Goal: Task Accomplishment & Management: Manage account settings

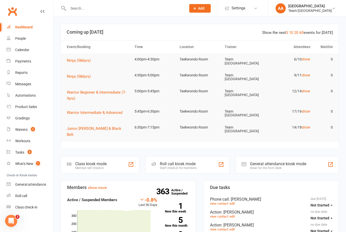
click at [25, 52] on link "Calendar" at bounding box center [30, 49] width 47 height 11
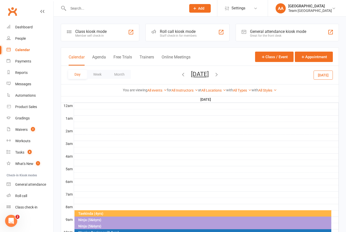
click at [209, 74] on button "[DATE]" at bounding box center [200, 74] width 18 height 7
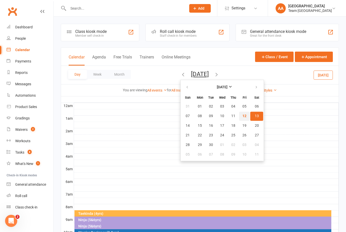
click at [242, 115] on span "12" at bounding box center [244, 116] width 4 height 4
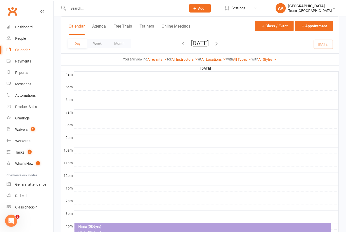
scroll to position [128, 0]
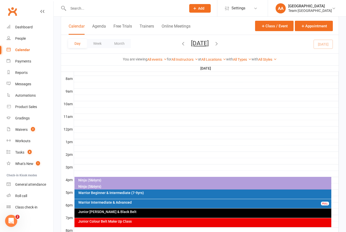
click at [164, 180] on div "Ninja (5&6yrs)" at bounding box center [204, 181] width 253 height 4
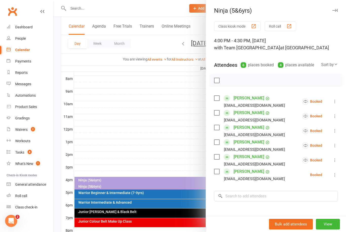
click at [193, 134] on div at bounding box center [200, 116] width 292 height 232
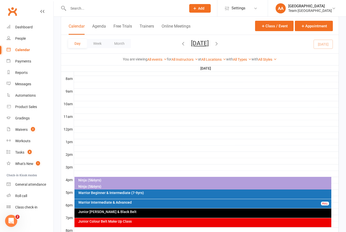
click at [97, 183] on div "Ninja (5&6yrs)" at bounding box center [202, 180] width 257 height 7
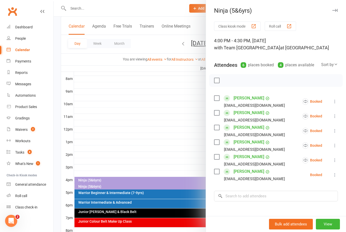
click at [181, 122] on div at bounding box center [200, 116] width 292 height 232
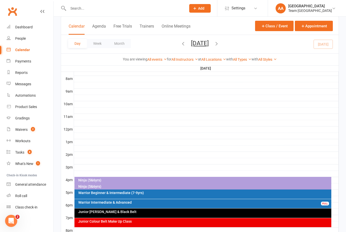
click at [27, 50] on div "Calendar" at bounding box center [22, 50] width 15 height 4
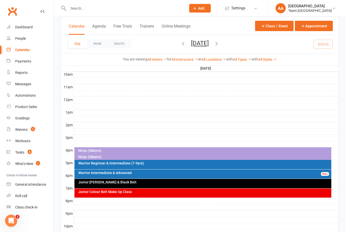
scroll to position [177, 0]
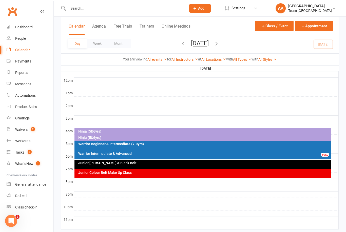
click at [112, 143] on div "Warrior Beginner & Intermediate (7-9yrs)" at bounding box center [204, 144] width 253 height 4
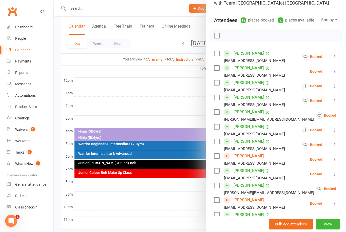
scroll to position [46, 0]
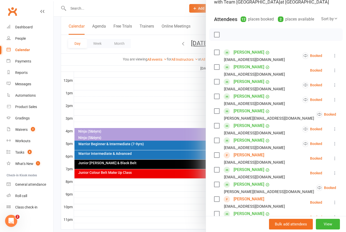
click at [246, 156] on link "Yacoub Ratel" at bounding box center [249, 155] width 31 height 8
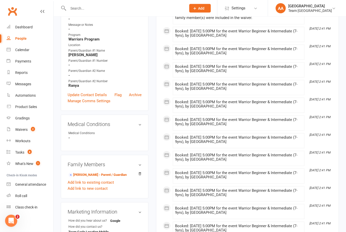
scroll to position [144, 0]
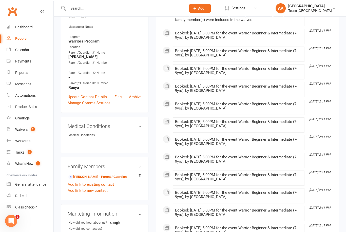
click at [94, 176] on link "Abdul Ratel - Parent / Guardian" at bounding box center [97, 177] width 58 height 5
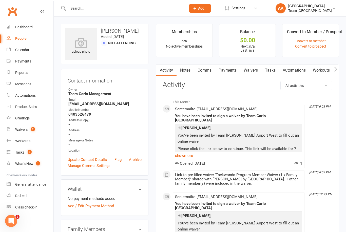
click at [250, 68] on link "Waivers" at bounding box center [250, 71] width 21 height 12
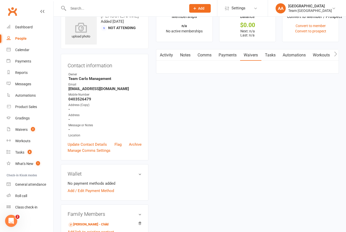
scroll to position [16, 0]
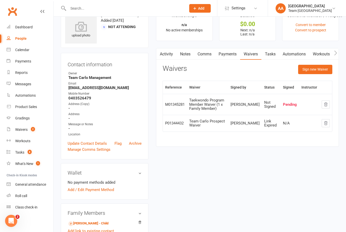
click at [312, 69] on button "Sign new Waiver" at bounding box center [315, 69] width 34 height 9
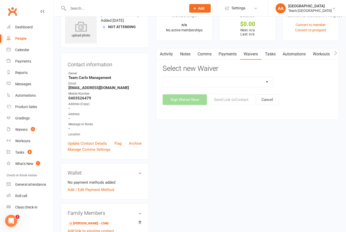
click at [269, 84] on select "Family Program Combination Member Waiver (3+ Family Members) Family Program Com…" at bounding box center [218, 82] width 110 height 10
click at [172, 55] on link "Activity" at bounding box center [166, 54] width 20 height 12
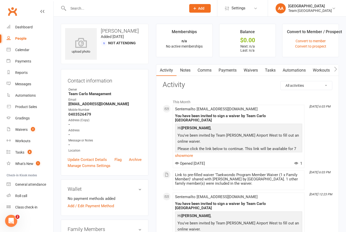
click at [252, 70] on link "Waivers" at bounding box center [250, 71] width 21 height 12
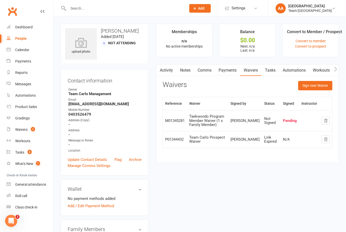
click at [313, 85] on button "Sign new Waiver" at bounding box center [315, 85] width 34 height 9
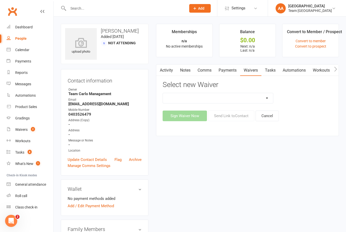
click at [266, 99] on select "Family Program Combination Member Waiver (3+ Family Members) Family Program Com…" at bounding box center [218, 98] width 110 height 10
select select "13872"
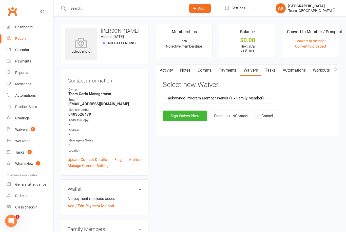
click at [234, 112] on button "Send Link to Contact" at bounding box center [231, 116] width 46 height 11
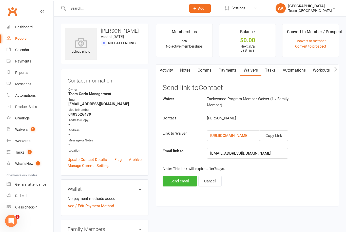
click at [180, 179] on button "Send email" at bounding box center [180, 181] width 34 height 11
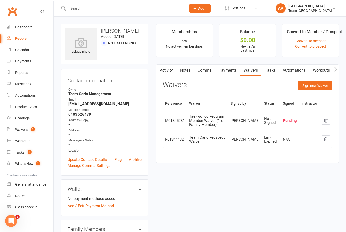
click at [23, 49] on div "Calendar" at bounding box center [22, 50] width 14 height 4
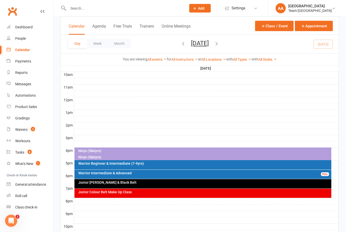
click at [209, 40] on button "[DATE]" at bounding box center [200, 43] width 18 height 7
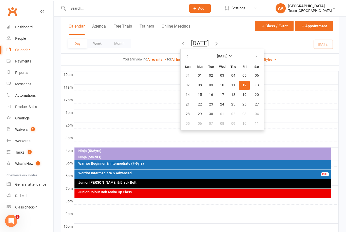
click at [136, 104] on div at bounding box center [206, 107] width 265 height 6
click at [250, 83] on button "13" at bounding box center [256, 85] width 13 height 9
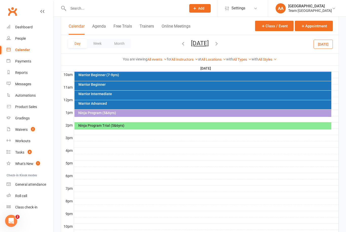
click at [165, 127] on div "Ninja Program Trial (5&6yrs)" at bounding box center [204, 126] width 253 height 4
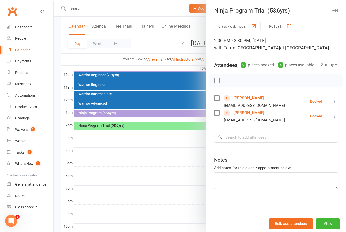
click at [250, 98] on link "Celeste Arnedo" at bounding box center [249, 98] width 31 height 8
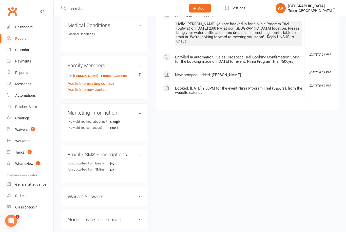
scroll to position [240, 0]
click at [101, 75] on link "Laura Arnedo - Parent / Guardian" at bounding box center [97, 75] width 58 height 5
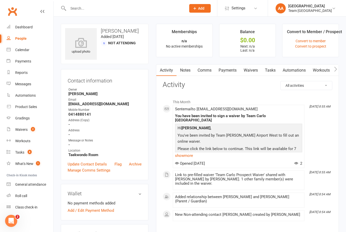
click at [251, 66] on link "Waivers" at bounding box center [250, 71] width 21 height 12
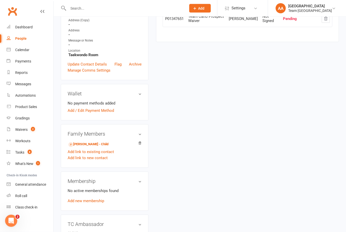
scroll to position [100, 0]
click at [95, 142] on link "Celeste Arnedo - Child" at bounding box center [88, 144] width 40 height 5
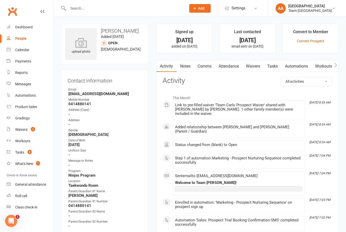
click at [187, 67] on link "Notes" at bounding box center [185, 67] width 17 height 12
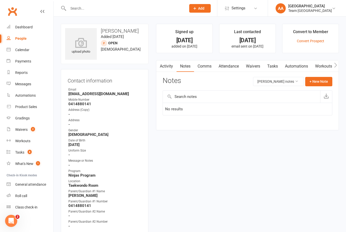
click at [233, 65] on link "Attendance" at bounding box center [228, 67] width 27 height 12
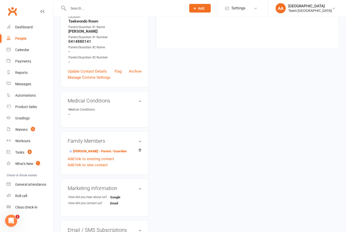
scroll to position [164, 0]
click at [93, 150] on link "Laura Arnedo - Parent / Guardian" at bounding box center [97, 151] width 58 height 5
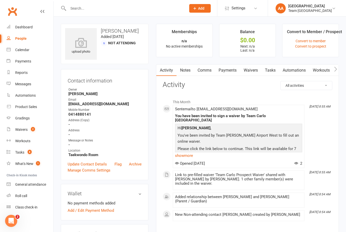
click at [253, 70] on link "Waivers" at bounding box center [250, 71] width 21 height 12
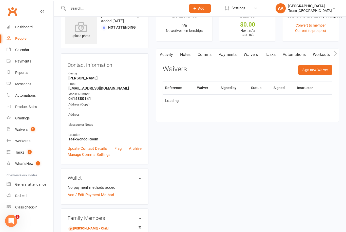
scroll to position [16, 0]
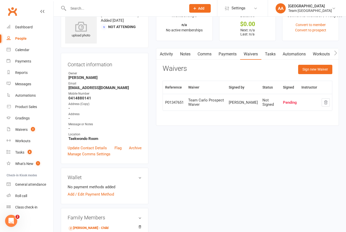
click at [316, 71] on button "Sign new Waiver" at bounding box center [315, 69] width 34 height 9
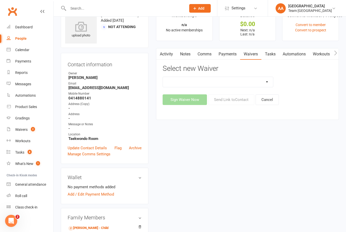
click at [269, 85] on select "Family Program Combination Member Waiver (3+ Family Members) Family Program Com…" at bounding box center [218, 82] width 110 height 10
select select "1512"
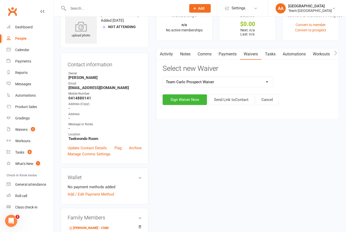
click at [238, 102] on button "Send Link to Contact" at bounding box center [231, 99] width 46 height 11
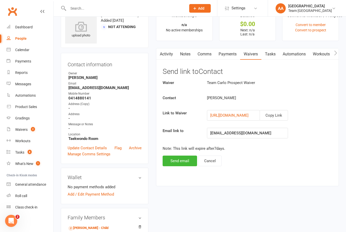
click at [182, 162] on button "Send email" at bounding box center [180, 161] width 34 height 11
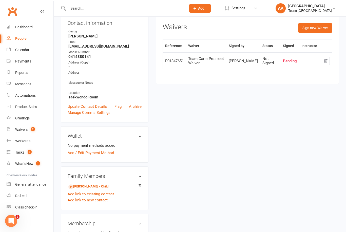
scroll to position [0, 0]
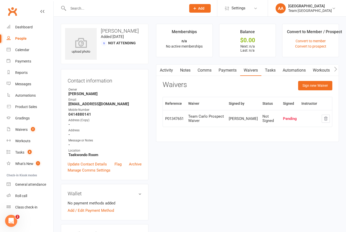
click at [27, 47] on link "Calendar" at bounding box center [30, 49] width 47 height 11
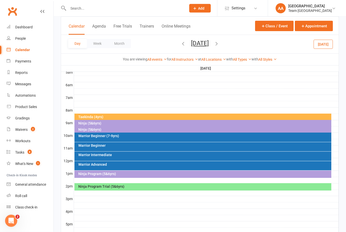
click at [158, 187] on div "Ninja Program Trial (5&6yrs)" at bounding box center [204, 187] width 253 height 4
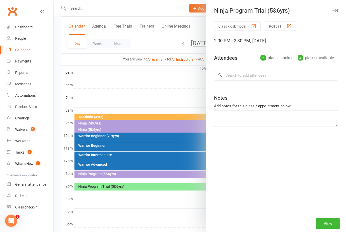
scroll to position [97, 0]
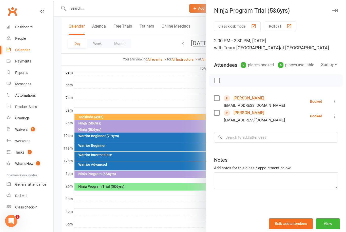
click at [248, 115] on link "Pasha Murathodzic" at bounding box center [249, 113] width 31 height 8
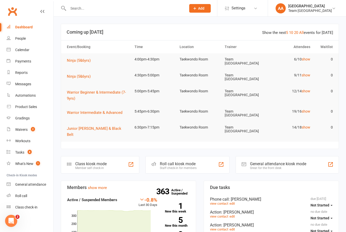
click at [31, 52] on link "Calendar" at bounding box center [30, 49] width 47 height 11
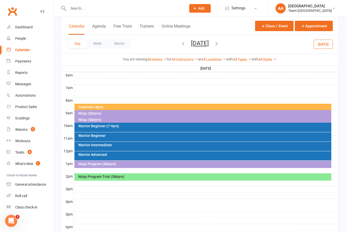
scroll to position [106, 0]
click at [105, 113] on div "Ninja (5&6yrs)" at bounding box center [204, 114] width 253 height 4
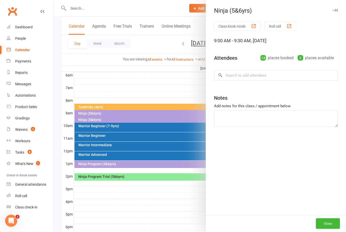
scroll to position [107, 0]
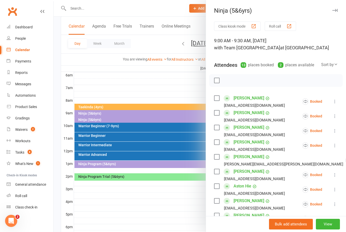
click at [121, 81] on div at bounding box center [200, 116] width 292 height 232
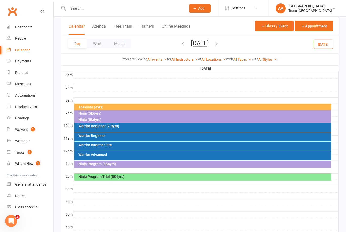
click at [92, 116] on div "Ninja (5&6yrs)" at bounding box center [202, 113] width 257 height 7
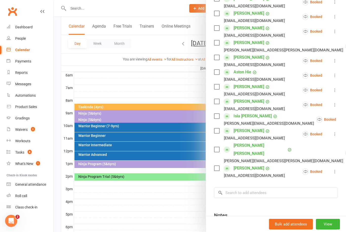
scroll to position [114, 0]
click at [233, 188] on input "search" at bounding box center [276, 193] width 124 height 11
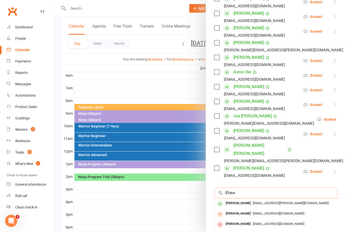
type input "Elizra"
click at [246, 200] on div "Eliezra Adnan" at bounding box center [238, 203] width 29 height 7
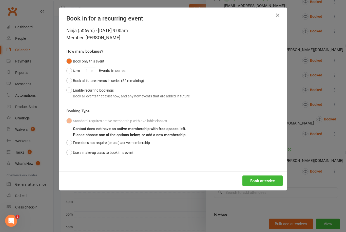
click at [69, 152] on button "Use a make-up class to book this event" at bounding box center [99, 153] width 67 height 10
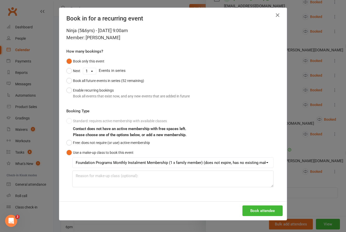
click at [259, 206] on button "Book attendee" at bounding box center [262, 211] width 40 height 11
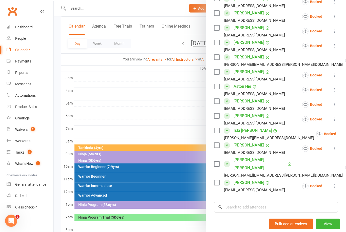
scroll to position [0, 0]
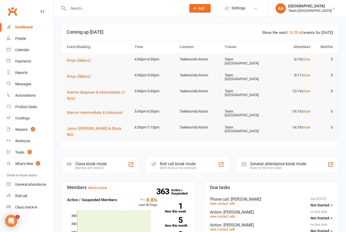
click at [25, 49] on div "Calendar" at bounding box center [22, 50] width 14 height 4
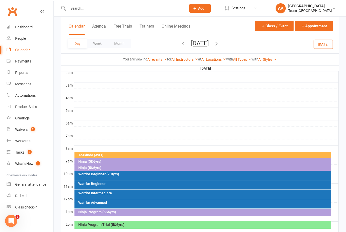
scroll to position [66, 0]
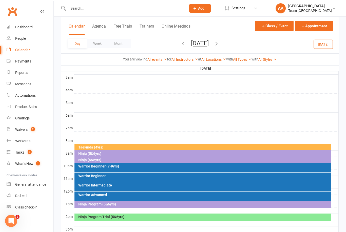
click at [204, 43] on button "Saturday, Sep 13, 2025" at bounding box center [200, 43] width 18 height 7
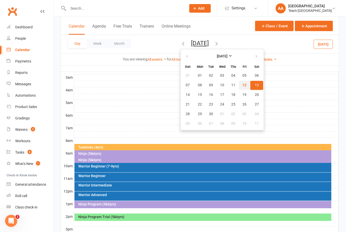
click at [239, 89] on button "12" at bounding box center [244, 85] width 11 height 9
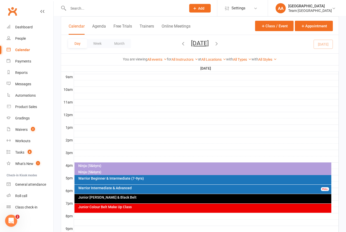
scroll to position [177, 0]
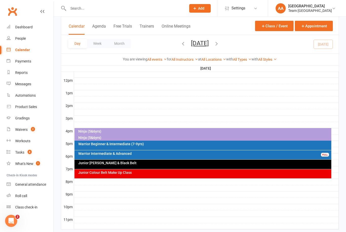
click at [115, 130] on div "Ninja (5&6yrs)" at bounding box center [204, 132] width 253 height 4
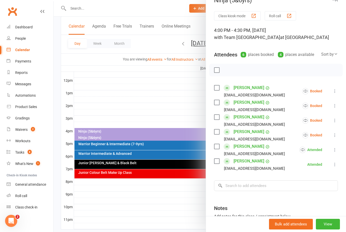
scroll to position [17, 0]
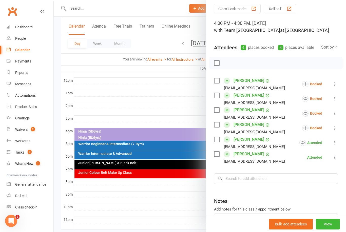
click at [167, 92] on div at bounding box center [200, 116] width 292 height 232
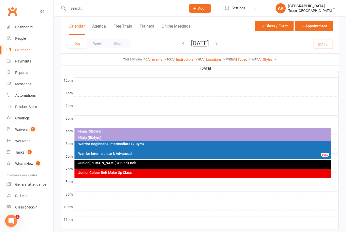
click at [106, 138] on div "Ninja (5&6yrs)" at bounding box center [204, 138] width 253 height 4
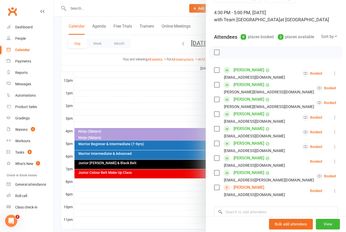
scroll to position [51, 0]
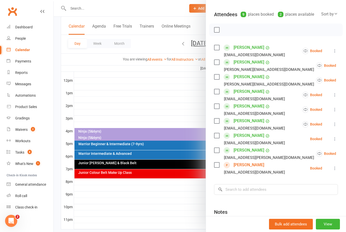
click at [173, 102] on div at bounding box center [200, 116] width 292 height 232
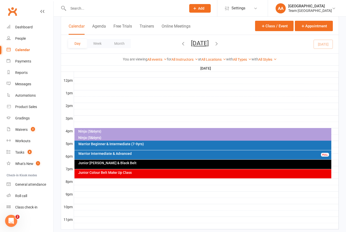
click at [132, 146] on div "Warrior Beginner & Intermediate (7-9yrs)" at bounding box center [204, 144] width 253 height 4
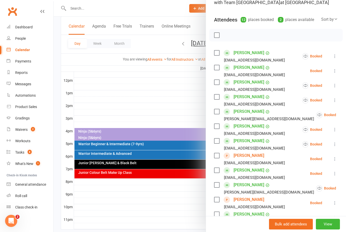
scroll to position [46, 0]
click at [241, 158] on link "Yacoub Ratel" at bounding box center [249, 155] width 31 height 8
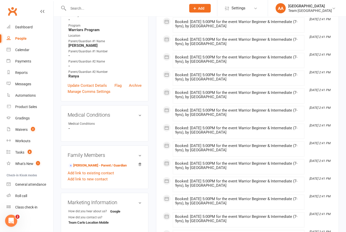
scroll to position [156, 0]
click at [99, 166] on link "Abdul Ratel - Parent / Guardian" at bounding box center [97, 165] width 58 height 5
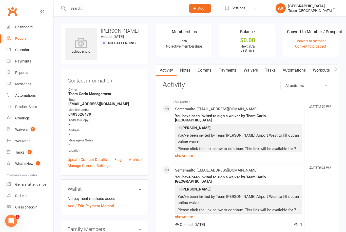
click at [28, 50] on div "Calendar" at bounding box center [22, 50] width 14 height 4
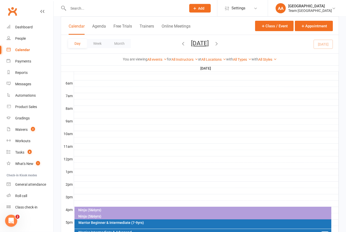
scroll to position [143, 0]
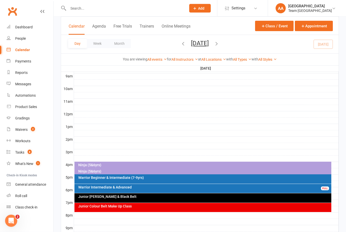
click at [157, 176] on div "Warrior Beginner & Intermediate (7-9yrs)" at bounding box center [204, 178] width 253 height 4
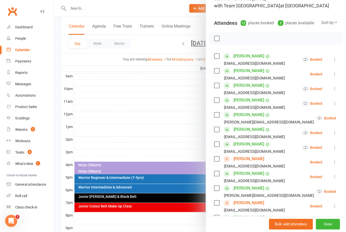
scroll to position [47, 0]
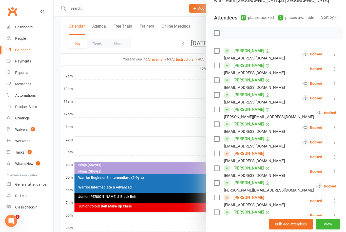
click at [181, 140] on div at bounding box center [200, 116] width 292 height 232
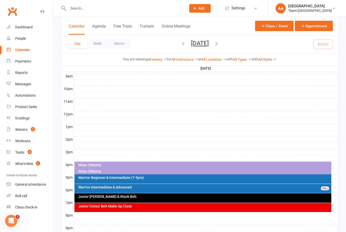
click at [104, 171] on div "Ninja (5&6yrs)" at bounding box center [204, 172] width 253 height 4
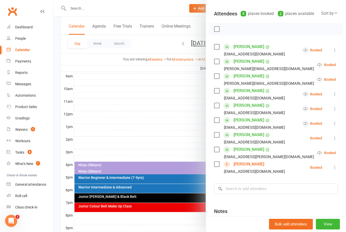
scroll to position [52, 0]
click at [336, 170] on icon at bounding box center [334, 167] width 5 height 5
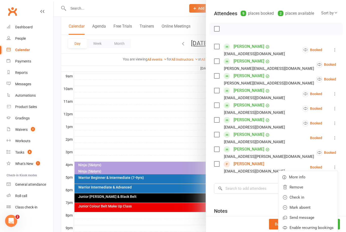
click at [301, 187] on link "Remove" at bounding box center [307, 187] width 59 height 10
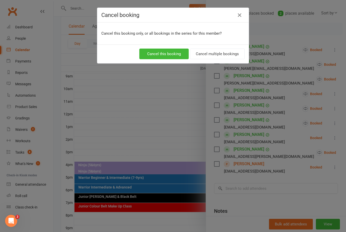
click at [223, 57] on button "Cancel multiple bookings" at bounding box center [217, 54] width 55 height 11
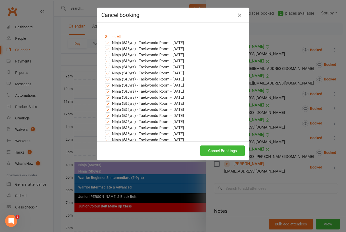
click at [223, 146] on button "Cancel Bookings" at bounding box center [222, 151] width 44 height 11
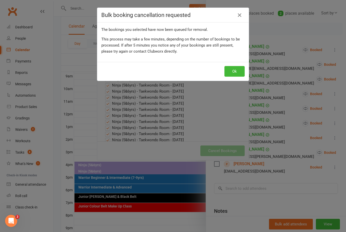
click at [229, 75] on button "Ok" at bounding box center [234, 71] width 20 height 11
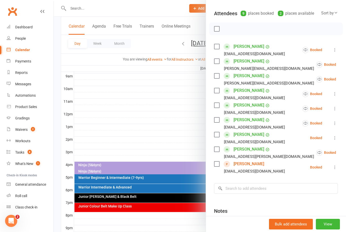
click at [335, 170] on button at bounding box center [335, 167] width 6 height 6
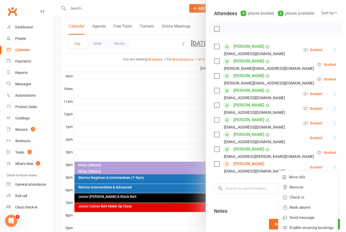
click at [298, 189] on link "Remove" at bounding box center [307, 187] width 59 height 10
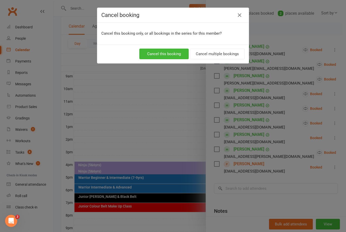
click at [214, 59] on button "Cancel multiple bookings" at bounding box center [217, 54] width 55 height 11
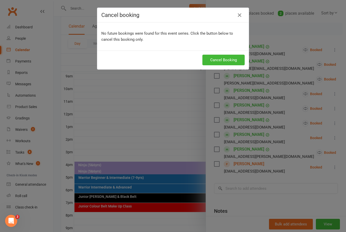
click at [219, 62] on button "Cancel Booking" at bounding box center [223, 60] width 42 height 11
click at [238, 19] on button "button" at bounding box center [240, 15] width 8 height 8
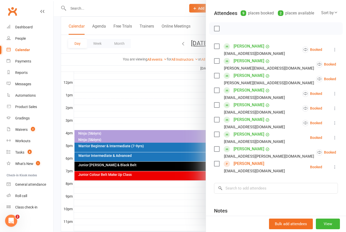
click at [197, 47] on div at bounding box center [200, 116] width 292 height 232
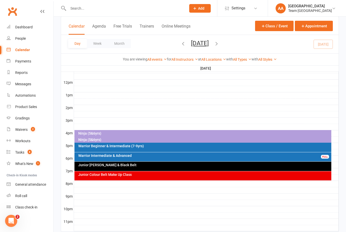
click at [202, 43] on button "[DATE]" at bounding box center [200, 43] width 18 height 7
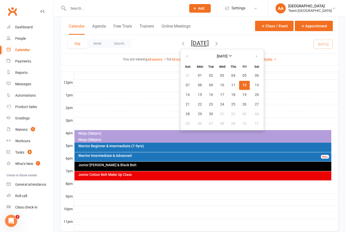
click at [239, 88] on button "12" at bounding box center [244, 85] width 11 height 9
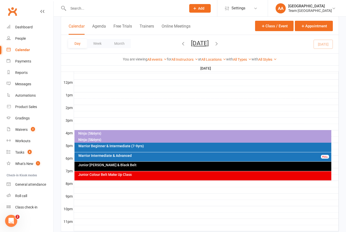
click at [116, 147] on div "Warrior Beginner & Intermediate (7-9yrs)" at bounding box center [204, 146] width 253 height 4
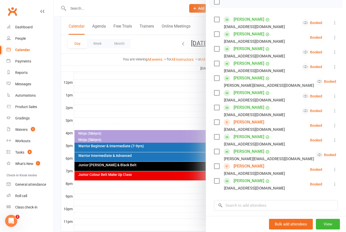
scroll to position [83, 0]
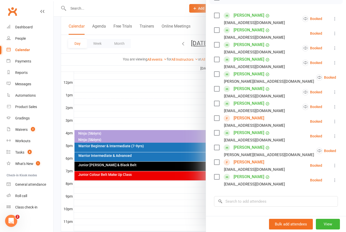
click at [333, 168] on icon at bounding box center [334, 165] width 5 height 5
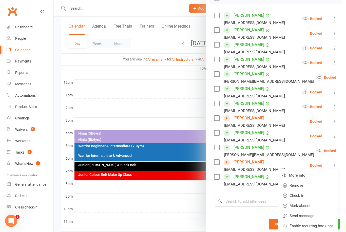
click at [298, 186] on link "Remove" at bounding box center [307, 186] width 59 height 10
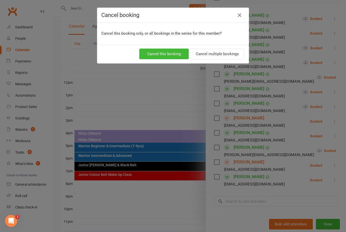
click at [236, 53] on button "Cancel multiple bookings" at bounding box center [217, 54] width 55 height 11
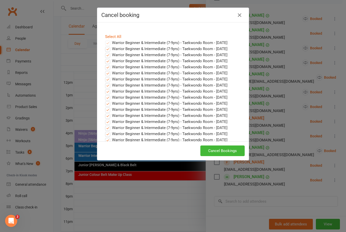
click at [228, 152] on button "Cancel Bookings" at bounding box center [222, 151] width 44 height 11
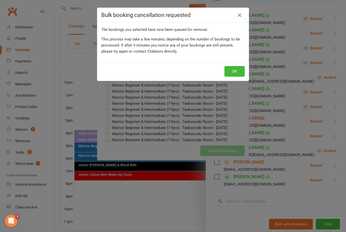
click at [238, 71] on button "Ok" at bounding box center [234, 71] width 20 height 11
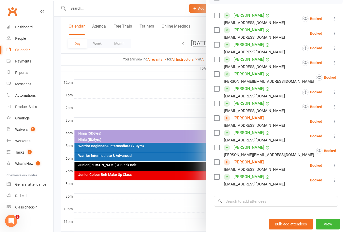
click at [332, 168] on icon at bounding box center [334, 165] width 5 height 5
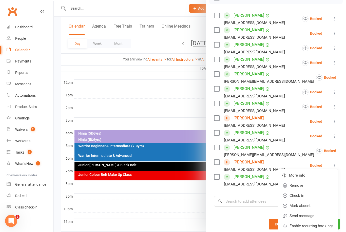
click at [304, 186] on link "Remove" at bounding box center [307, 186] width 59 height 10
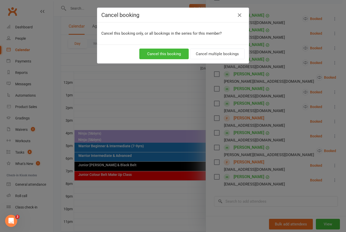
click at [226, 57] on button "Cancel multiple bookings" at bounding box center [217, 54] width 55 height 11
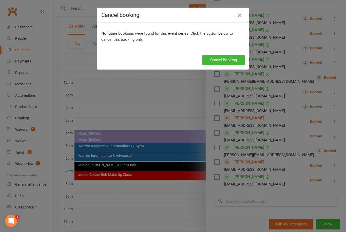
click at [227, 59] on button "Cancel Booking" at bounding box center [223, 60] width 42 height 11
click at [242, 15] on icon "button" at bounding box center [240, 15] width 6 height 6
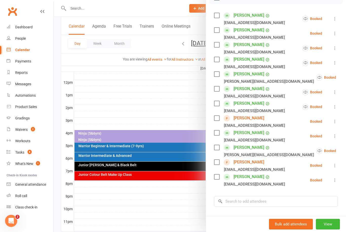
click at [332, 167] on button at bounding box center [335, 166] width 6 height 6
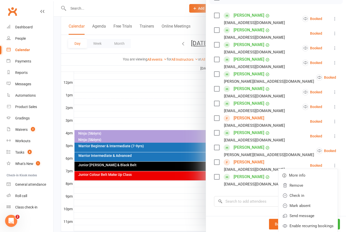
click at [301, 187] on link "Remove" at bounding box center [307, 186] width 59 height 10
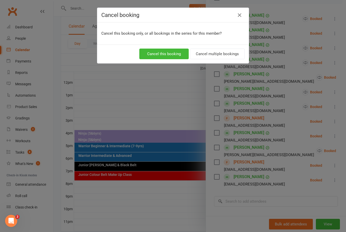
click at [220, 53] on button "Cancel multiple bookings" at bounding box center [217, 54] width 55 height 11
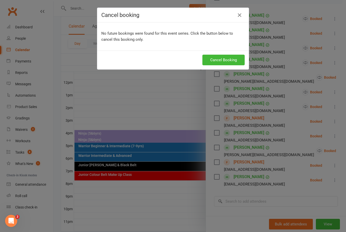
click at [218, 59] on button "Cancel Booking" at bounding box center [223, 60] width 42 height 11
click at [241, 16] on icon "button" at bounding box center [240, 15] width 6 height 6
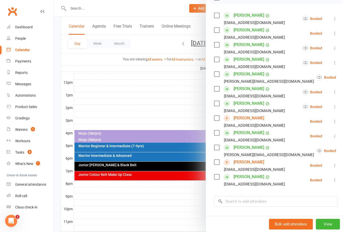
click at [134, 114] on div at bounding box center [200, 116] width 292 height 232
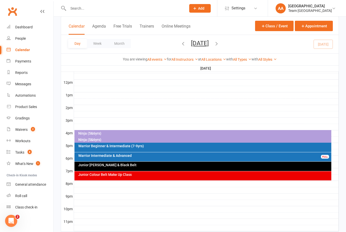
click at [202, 42] on button "Friday, Sep 12, 2025" at bounding box center [200, 43] width 18 height 7
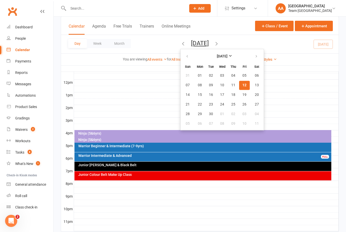
click at [239, 82] on button "12" at bounding box center [244, 85] width 11 height 9
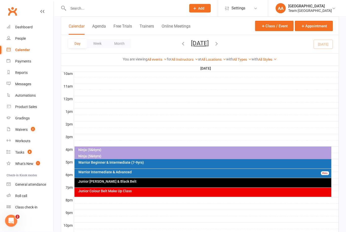
scroll to position [143, 0]
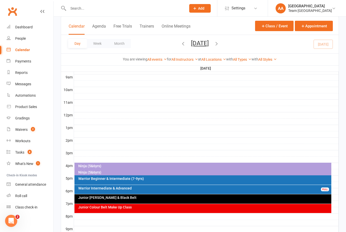
click at [207, 44] on button "[DATE]" at bounding box center [200, 43] width 18 height 7
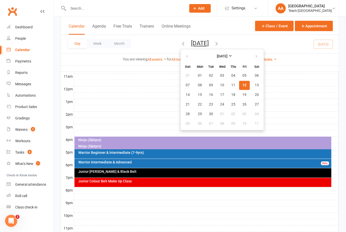
scroll to position [177, 0]
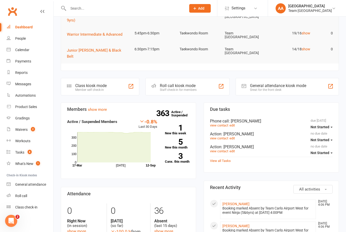
scroll to position [79, 0]
click at [32, 51] on link "Calendar" at bounding box center [30, 49] width 47 height 11
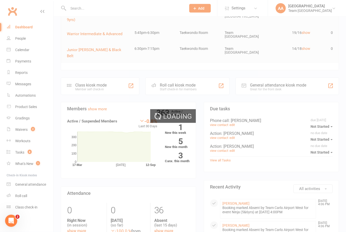
scroll to position [79, 0]
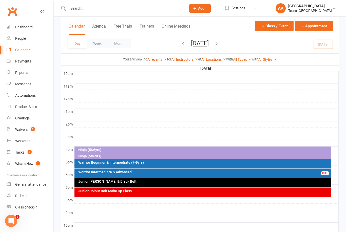
scroll to position [162, 0]
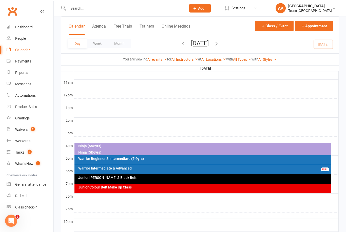
click at [137, 146] on div "Ninja (5&6yrs)" at bounding box center [204, 147] width 253 height 4
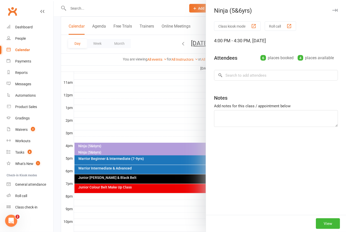
scroll to position [163, 0]
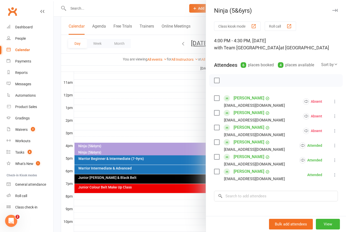
click at [250, 156] on link "Enid Sunderland" at bounding box center [249, 157] width 31 height 8
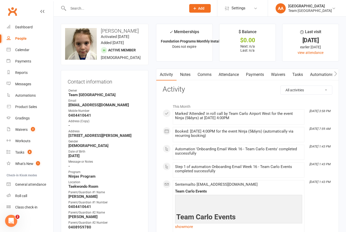
click at [24, 47] on link "Calendar" at bounding box center [30, 49] width 47 height 11
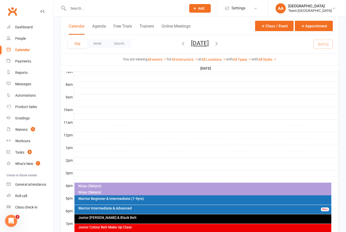
scroll to position [151, 0]
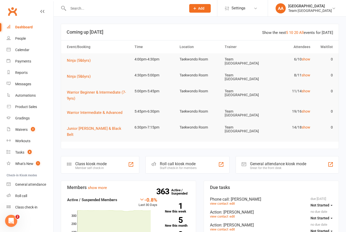
click at [26, 50] on div "Calendar" at bounding box center [22, 50] width 14 height 4
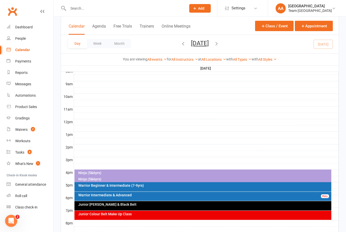
scroll to position [156, 0]
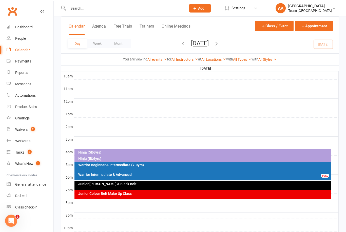
click at [173, 193] on div "Junior Colour Belt Make Up Class" at bounding box center [204, 194] width 253 height 4
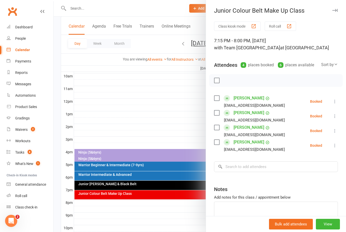
click at [120, 104] on div at bounding box center [200, 116] width 292 height 232
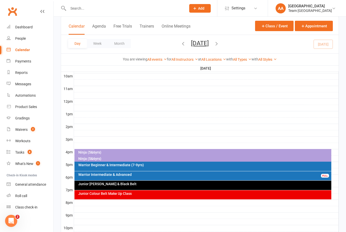
click at [118, 159] on div "Ninja (5&6yrs)" at bounding box center [204, 159] width 253 height 4
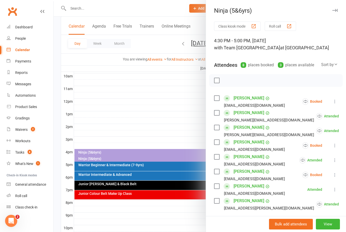
click at [336, 102] on icon at bounding box center [334, 101] width 5 height 5
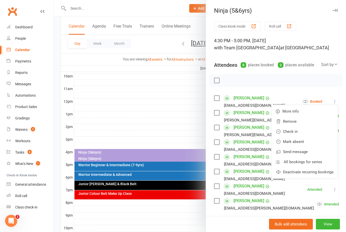
click at [302, 132] on link "Check in" at bounding box center [305, 132] width 66 height 10
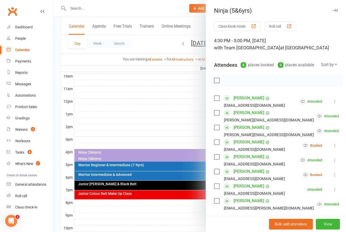
click at [335, 147] on icon at bounding box center [334, 145] width 5 height 5
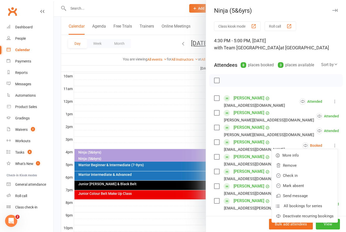
click at [305, 186] on link "Mark absent" at bounding box center [305, 186] width 66 height 10
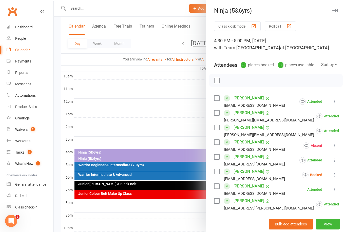
click at [336, 176] on icon at bounding box center [334, 174] width 5 height 5
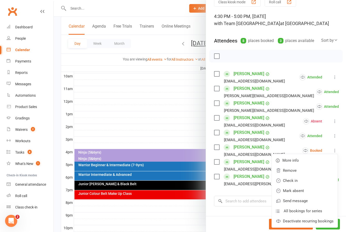
scroll to position [34, 0]
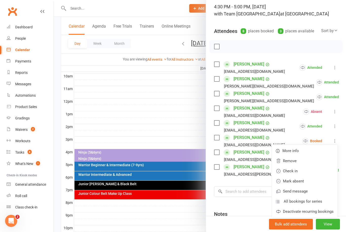
click at [308, 179] on link "Mark absent" at bounding box center [305, 181] width 66 height 10
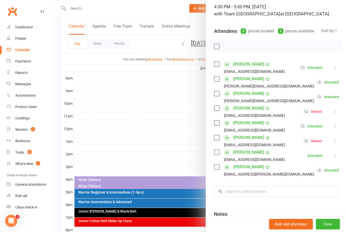
scroll to position [129, 0]
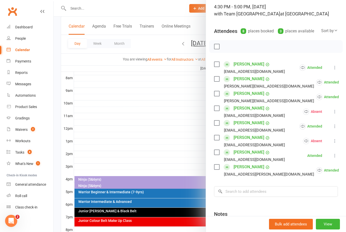
click at [201, 46] on div at bounding box center [200, 116] width 292 height 232
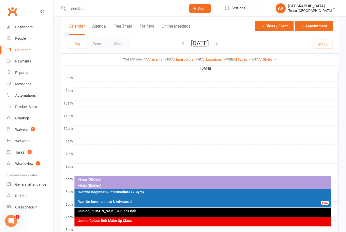
click at [202, 46] on button "[DATE]" at bounding box center [200, 43] width 18 height 7
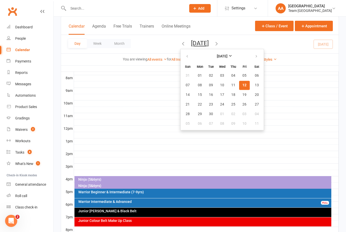
click at [255, 87] on span "13" at bounding box center [257, 85] width 4 height 4
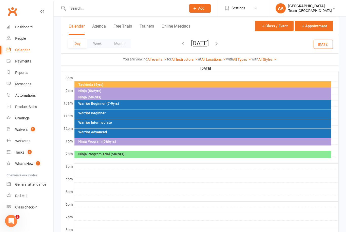
click at [99, 97] on div "Ninja (5&6yrs)" at bounding box center [204, 97] width 253 height 4
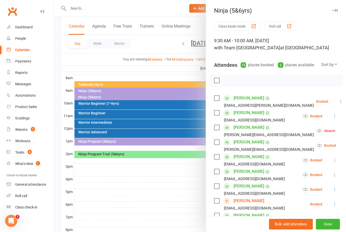
scroll to position [0, 0]
click at [176, 68] on div at bounding box center [200, 116] width 292 height 232
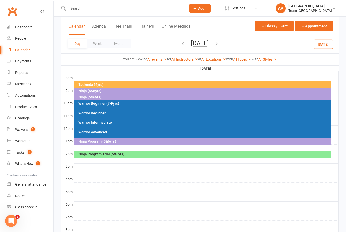
click at [206, 45] on button "[DATE]" at bounding box center [200, 43] width 18 height 7
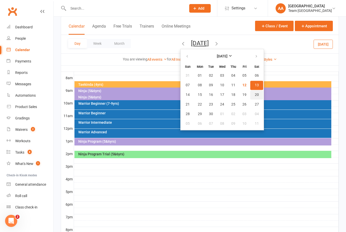
click at [250, 96] on button "20" at bounding box center [256, 94] width 13 height 9
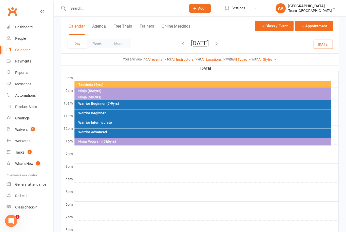
click at [120, 97] on div "Ninja (5&6yrs)" at bounding box center [204, 97] width 253 height 4
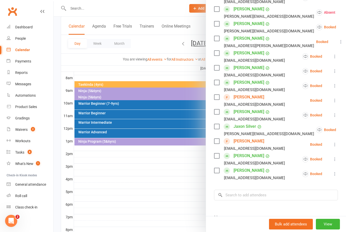
scroll to position [104, 0]
click at [195, 47] on div at bounding box center [200, 116] width 292 height 232
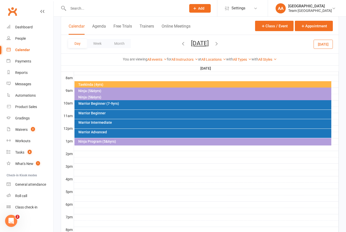
click at [203, 47] on button "Saturday, Sep 20, 2025" at bounding box center [200, 43] width 18 height 7
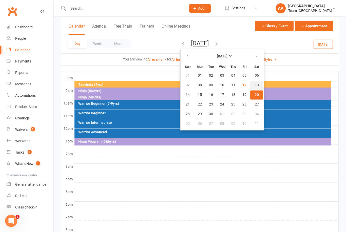
click at [250, 88] on button "13" at bounding box center [256, 85] width 13 height 9
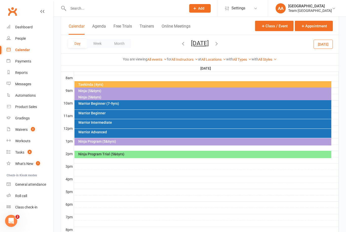
click at [100, 99] on div "Ninja (5&6yrs)" at bounding box center [202, 97] width 257 height 7
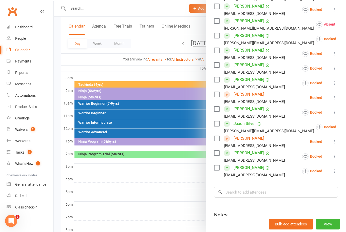
scroll to position [109, 0]
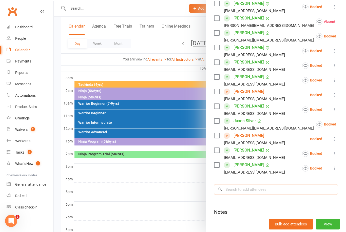
click at [238, 187] on input "search" at bounding box center [276, 189] width 124 height 11
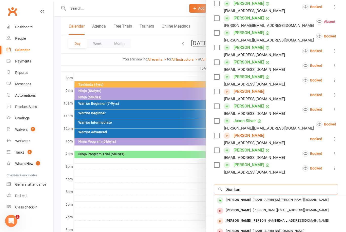
type input "Dion l;an"
click at [237, 198] on div "[PERSON_NAME]" at bounding box center [238, 200] width 29 height 7
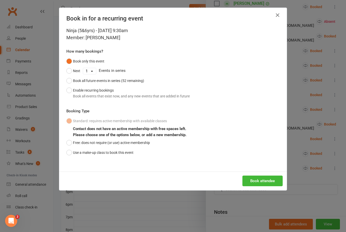
click at [68, 155] on button "Use a make-up class to book this event" at bounding box center [99, 153] width 67 height 10
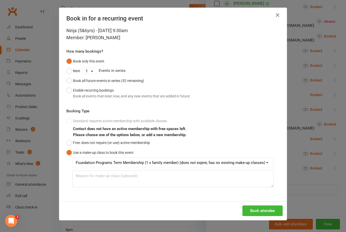
click at [265, 209] on button "Book attendee" at bounding box center [262, 211] width 40 height 11
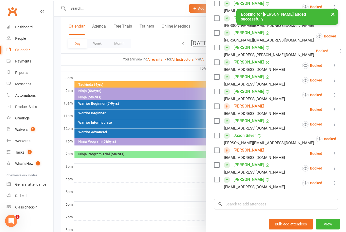
click at [177, 43] on div at bounding box center [200, 116] width 292 height 232
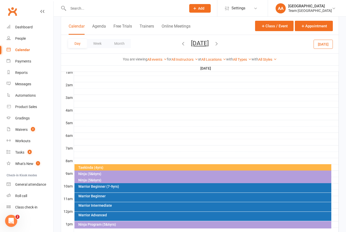
scroll to position [0, 0]
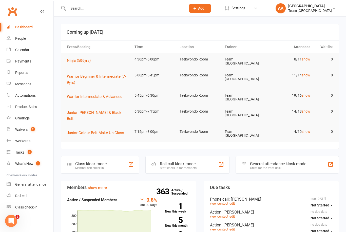
click at [29, 135] on link "Waivers 2" at bounding box center [30, 129] width 47 height 11
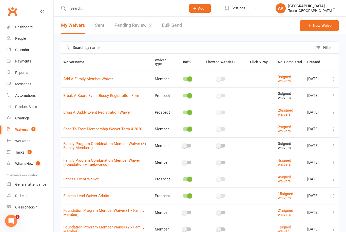
click at [143, 25] on link "Pending Review 2" at bounding box center [132, 25] width 37 height 17
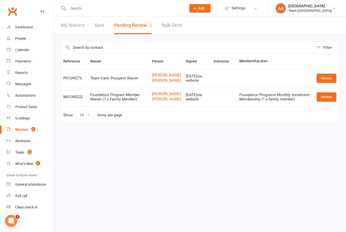
click at [325, 80] on link "Review" at bounding box center [327, 78] width 20 height 9
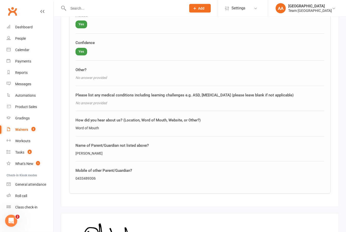
scroll to position [566, 0]
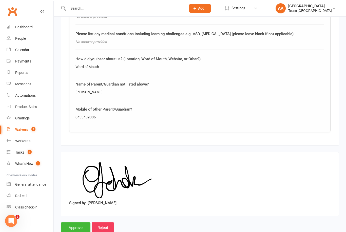
click at [73, 224] on input "Approve" at bounding box center [76, 228] width 30 height 11
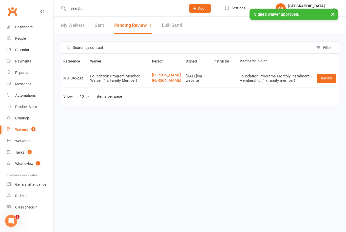
click at [29, 48] on div "Calendar" at bounding box center [22, 50] width 14 height 4
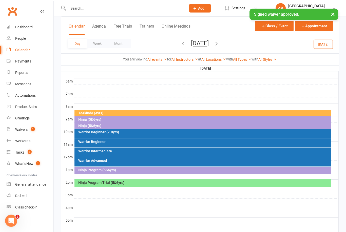
scroll to position [127, 0]
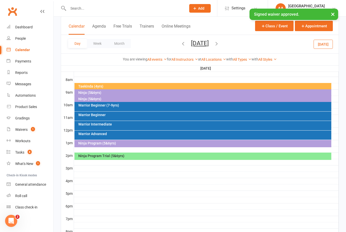
click at [191, 157] on div "Ninja Program Trial (5&6yrs)" at bounding box center [204, 156] width 253 height 4
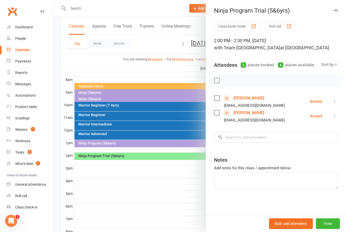
click at [99, 65] on div at bounding box center [200, 116] width 292 height 232
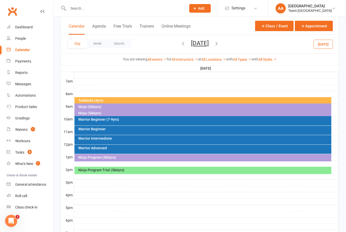
scroll to position [71, 0]
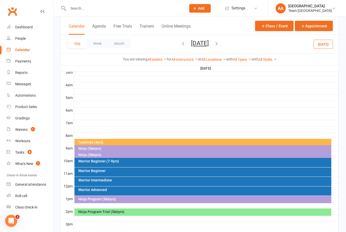
click at [209, 44] on button "[DATE]" at bounding box center [200, 43] width 18 height 7
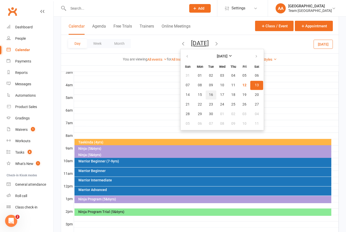
click at [209, 94] on span "16" at bounding box center [211, 95] width 4 height 4
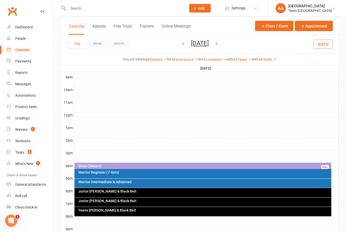
scroll to position [177, 0]
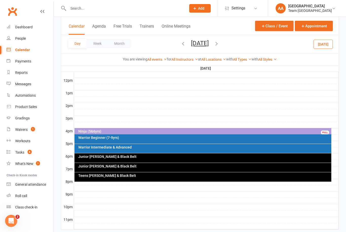
click at [205, 183] on div at bounding box center [206, 182] width 265 height 6
click at [181, 178] on div "Teens Cho Dan Bo & Black Belt" at bounding box center [202, 176] width 257 height 9
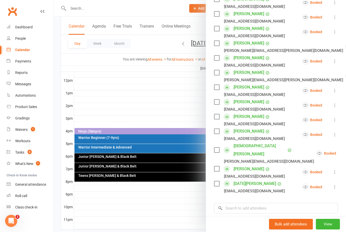
scroll to position [176, 0]
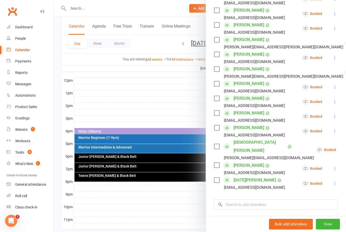
click at [171, 88] on div at bounding box center [200, 116] width 292 height 232
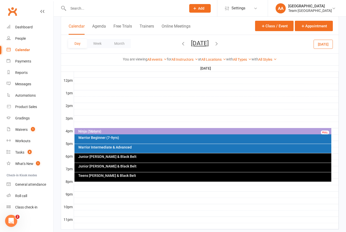
click at [219, 42] on icon "button" at bounding box center [217, 44] width 6 height 6
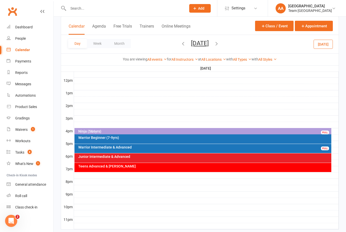
click at [170, 171] on div "Teens Advanced & Cho Dan Bo" at bounding box center [202, 167] width 257 height 9
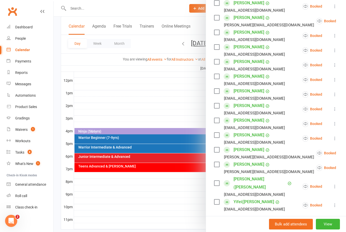
scroll to position [132, 0]
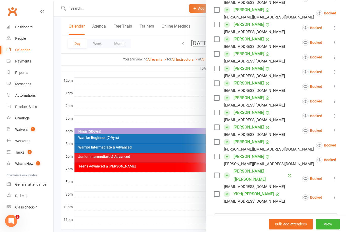
click at [177, 89] on div at bounding box center [200, 116] width 292 height 232
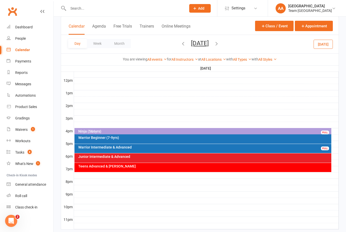
click at [219, 44] on icon "button" at bounding box center [217, 44] width 6 height 6
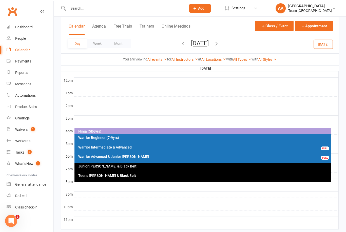
click at [182, 177] on div "Teens [PERSON_NAME] & Black Belt" at bounding box center [204, 176] width 253 height 4
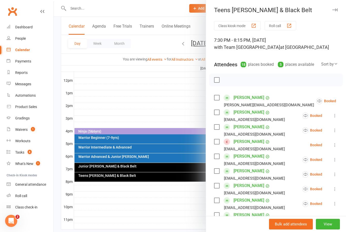
scroll to position [0, 0]
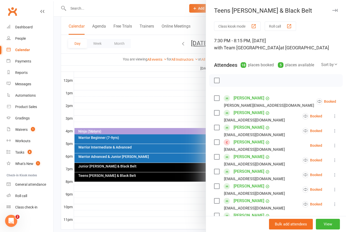
click at [165, 86] on div at bounding box center [200, 116] width 292 height 232
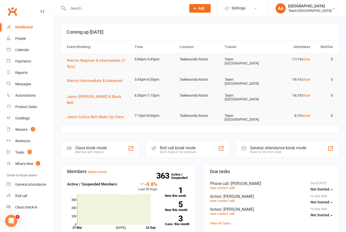
click at [28, 51] on div "Calendar" at bounding box center [22, 50] width 14 height 4
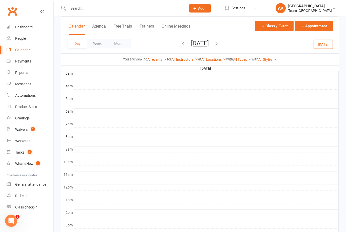
click at [209, 46] on button "[DATE]" at bounding box center [200, 43] width 18 height 7
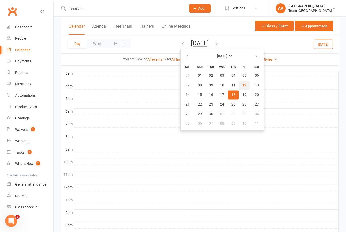
click at [239, 88] on button "12" at bounding box center [244, 85] width 11 height 9
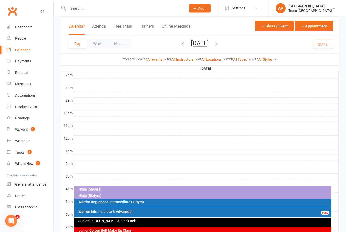
scroll to position [140, 0]
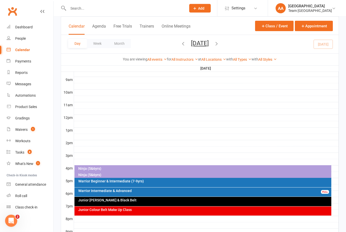
click at [172, 180] on div "Warrior Beginner & Intermediate (7-9yrs)" at bounding box center [204, 182] width 253 height 4
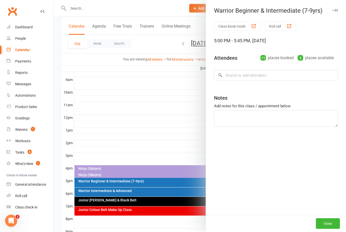
scroll to position [140, 0]
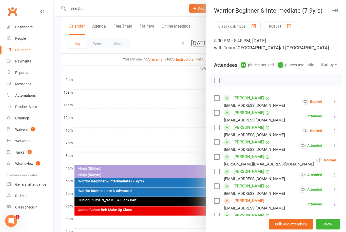
click at [336, 131] on icon at bounding box center [334, 130] width 5 height 5
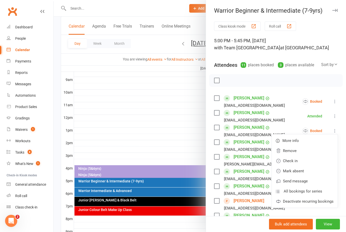
click at [306, 171] on link "Mark absent" at bounding box center [305, 171] width 66 height 10
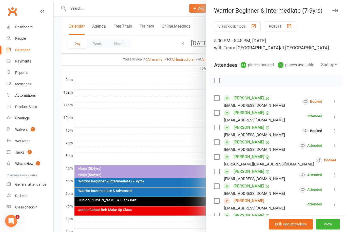
click at [336, 99] on icon at bounding box center [334, 101] width 5 height 5
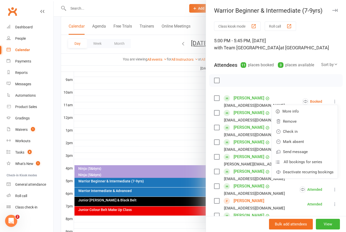
click at [301, 131] on link "Check in" at bounding box center [305, 132] width 66 height 10
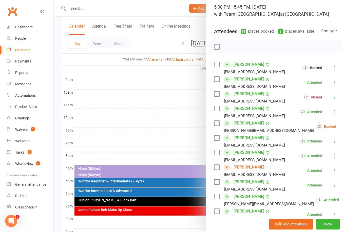
scroll to position [34, 0]
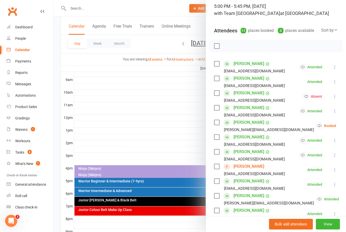
click at [346, 125] on icon at bounding box center [348, 125] width 5 height 5
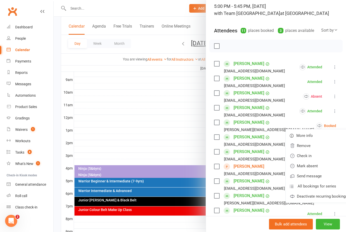
click at [310, 166] on link "Mark absent" at bounding box center [319, 166] width 66 height 10
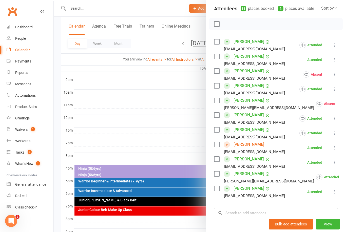
scroll to position [67, 0]
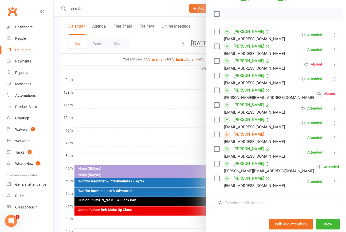
click at [330, 230] on button "View" at bounding box center [328, 224] width 24 height 11
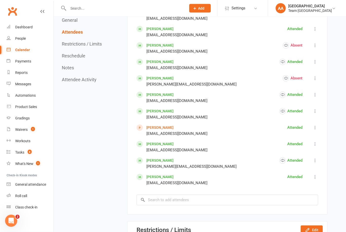
scroll to position [289, 0]
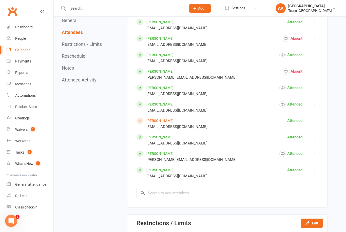
click at [157, 121] on div "Leon Caruana luisacaruana73@gmail.com Attended Mark absent Undo check-in Send m…" at bounding box center [228, 91] width 182 height 177
click at [153, 123] on link "Yacoub Ratel" at bounding box center [159, 121] width 27 height 4
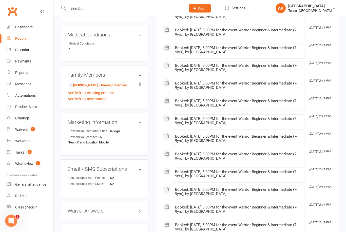
scroll to position [236, 0]
click at [92, 84] on link "Abdul Ratel - Parent / Guardian" at bounding box center [97, 85] width 58 height 5
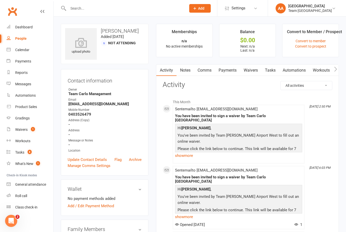
click at [25, 49] on div "Calendar" at bounding box center [22, 50] width 14 height 4
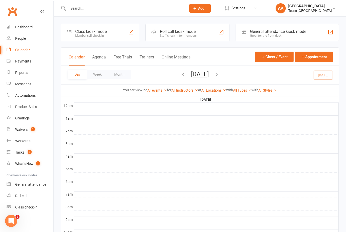
click at [208, 75] on button "[DATE]" at bounding box center [200, 74] width 18 height 7
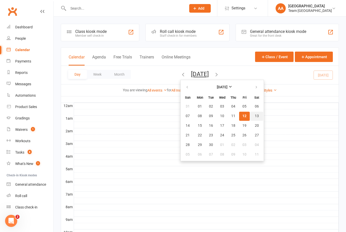
click at [255, 117] on span "13" at bounding box center [257, 116] width 4 height 4
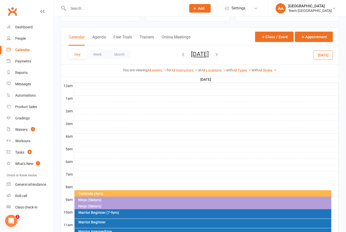
scroll to position [97, 0]
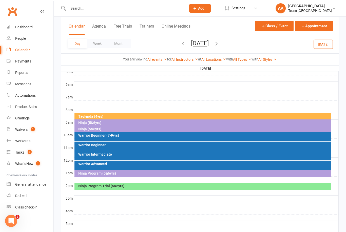
click at [122, 145] on div "Warrior Beginner" at bounding box center [204, 145] width 253 height 4
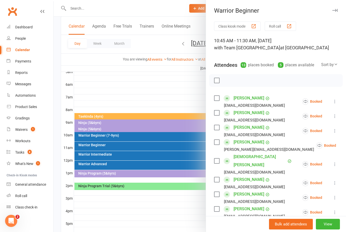
click at [188, 87] on div at bounding box center [200, 116] width 292 height 232
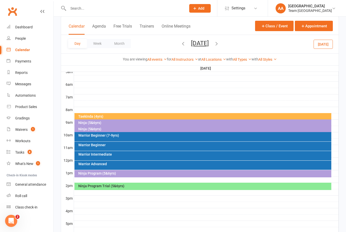
click at [110, 136] on div "Warrior Beginner (7-9yrs)" at bounding box center [204, 136] width 253 height 4
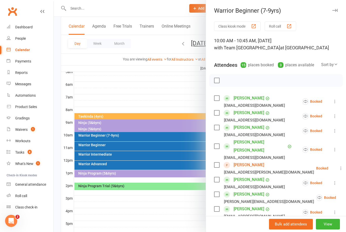
click at [125, 146] on div at bounding box center [200, 116] width 292 height 232
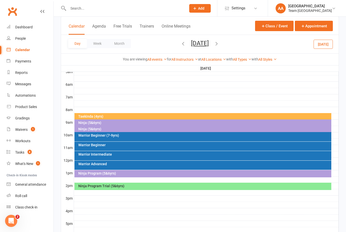
click at [123, 147] on div "Warrior Beginner" at bounding box center [204, 145] width 253 height 4
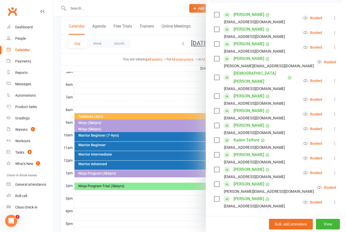
scroll to position [86, 0]
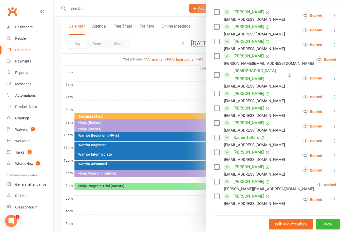
click at [243, 216] on input "search" at bounding box center [276, 221] width 124 height 11
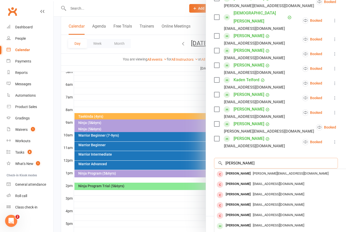
scroll to position [144, 0]
type input "Thomas mkinc"
click at [261, 222] on div "emckechnie25@gmail.com" at bounding box center [289, 225] width 147 height 7
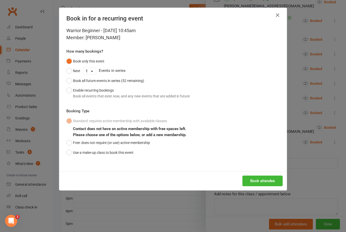
click at [70, 154] on button "Use a make-up class to book this event" at bounding box center [99, 153] width 67 height 10
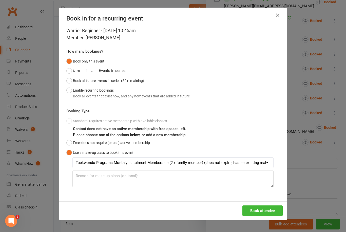
click at [267, 209] on button "Book attendee" at bounding box center [262, 211] width 40 height 11
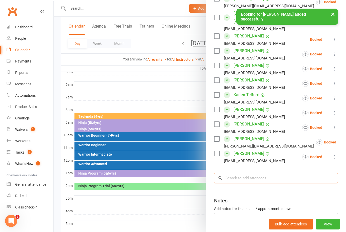
click at [235, 173] on input "search" at bounding box center [276, 178] width 124 height 11
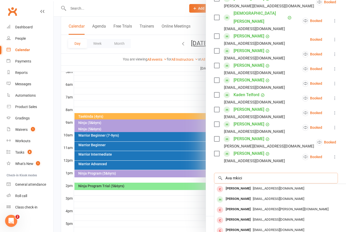
type input "Ava mkici"
click at [240, 196] on div "Ava McKechnie" at bounding box center [238, 199] width 29 height 7
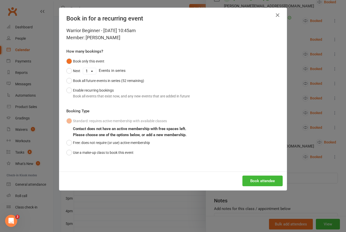
click at [68, 152] on button "Use a make-up class to book this event" at bounding box center [99, 153] width 67 height 10
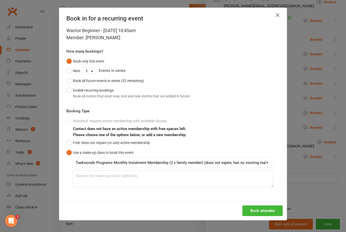
click at [260, 208] on button "Book attendee" at bounding box center [262, 211] width 40 height 11
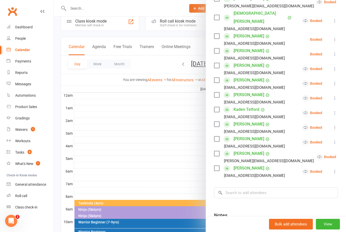
scroll to position [0, 0]
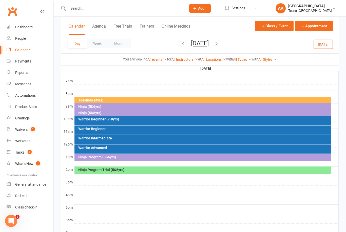
click at [194, 46] on button "[DATE]" at bounding box center [200, 43] width 18 height 7
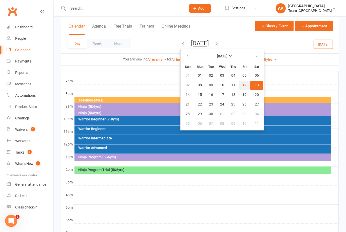
click at [239, 89] on button "12" at bounding box center [244, 85] width 11 height 9
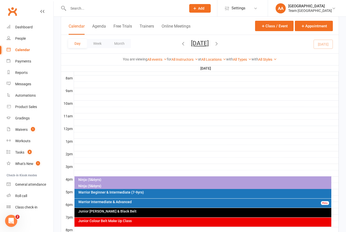
scroll to position [177, 0]
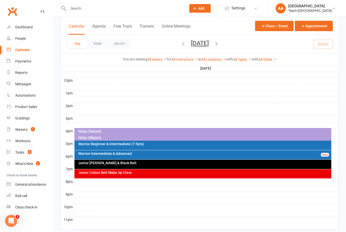
click at [98, 142] on div "Warrior Beginner & Intermediate (7-9yrs)" at bounding box center [204, 144] width 253 height 4
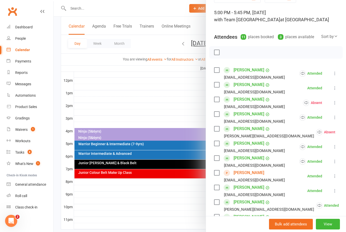
scroll to position [63, 0]
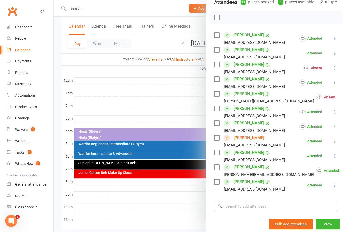
click at [251, 139] on link "Yacoub Ratel" at bounding box center [249, 138] width 31 height 8
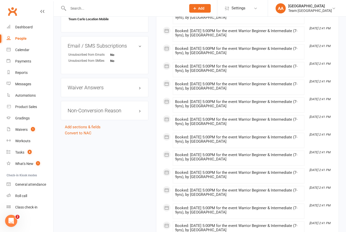
scroll to position [360, 0]
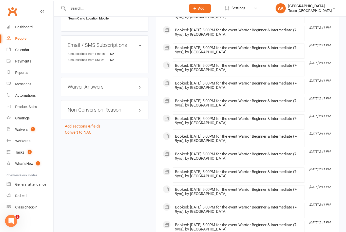
click at [23, 48] on div "Calendar" at bounding box center [22, 50] width 14 height 4
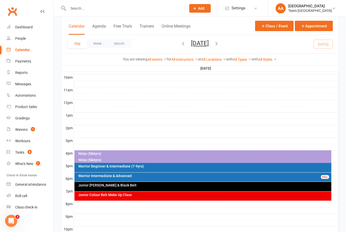
scroll to position [157, 0]
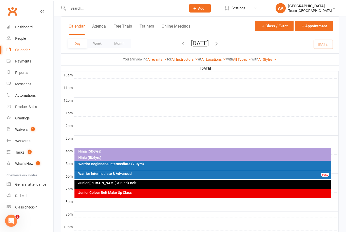
click at [187, 176] on div "Warrior Intermediate & Advanced FULL" at bounding box center [202, 175] width 257 height 9
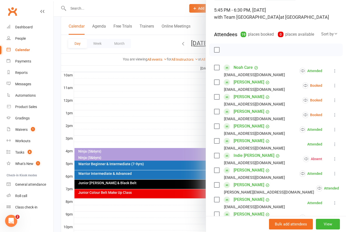
scroll to position [31, 0]
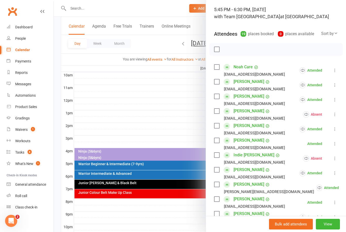
click at [153, 112] on div at bounding box center [200, 116] width 292 height 232
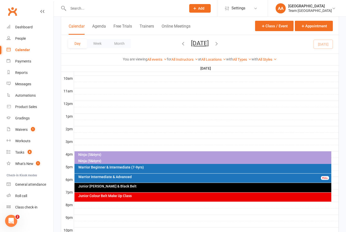
scroll to position [162, 0]
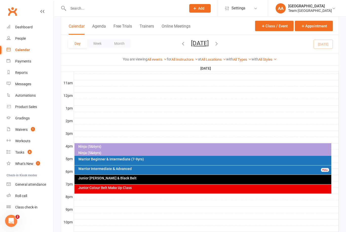
click at [27, 51] on div "Calendar" at bounding box center [22, 50] width 15 height 4
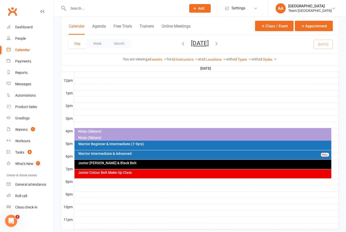
click at [209, 46] on button "[DATE]" at bounding box center [200, 43] width 18 height 7
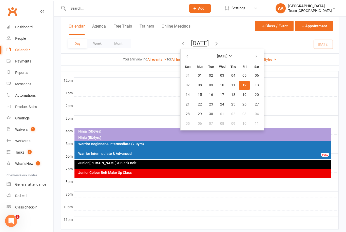
click at [242, 86] on span "12" at bounding box center [244, 85] width 4 height 4
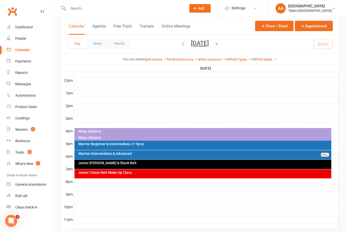
click at [205, 39] on div "Day Week Month Friday, Sep 12, 2025 September 2025 Sun Mon Tue Wed Thu Fri Sat …" at bounding box center [200, 44] width 278 height 18
click at [209, 45] on button "[DATE]" at bounding box center [200, 43] width 18 height 7
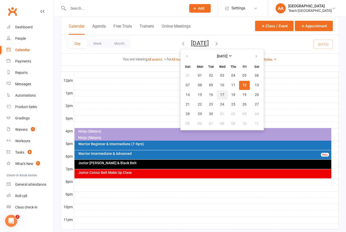
click at [220, 95] on span "17" at bounding box center [222, 95] width 4 height 4
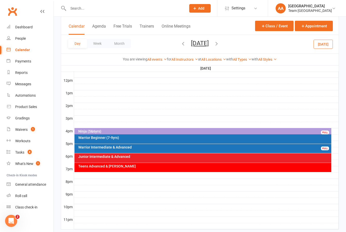
click at [138, 138] on div "Warrior Beginner (7-9yrs)" at bounding box center [204, 138] width 253 height 4
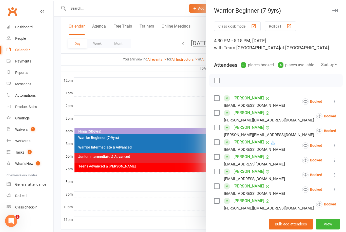
click at [171, 95] on div at bounding box center [200, 116] width 292 height 232
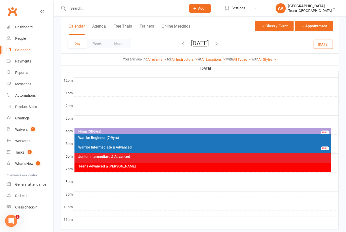
click at [219, 44] on icon "button" at bounding box center [217, 44] width 6 height 6
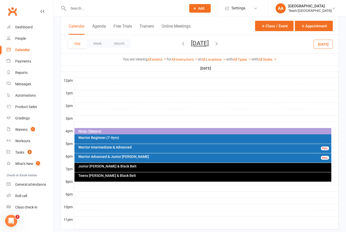
click at [158, 139] on div "Warrior Beginner (7-9yrs)" at bounding box center [204, 138] width 253 height 4
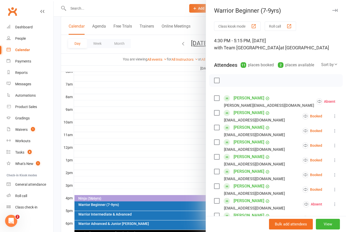
scroll to position [0, 0]
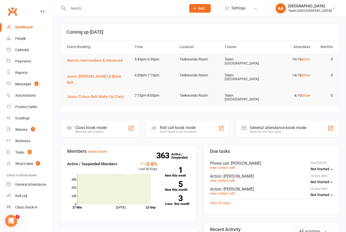
click at [32, 84] on link "Messages 3" at bounding box center [30, 84] width 47 height 11
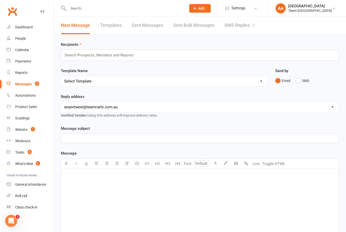
click at [242, 25] on link "SMS Replies 3" at bounding box center [239, 25] width 30 height 17
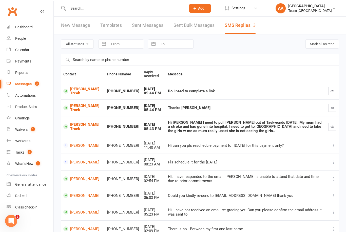
click at [71, 105] on link "[PERSON_NAME] Trcek" at bounding box center [82, 108] width 39 height 8
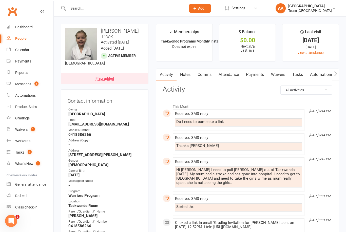
click at [22, 85] on div "Messages" at bounding box center [23, 84] width 16 height 4
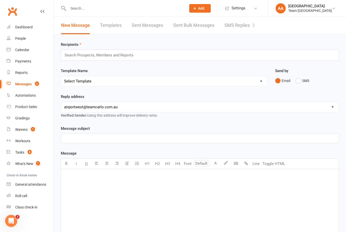
click at [234, 26] on link "SMS Replies 3" at bounding box center [239, 25] width 30 height 17
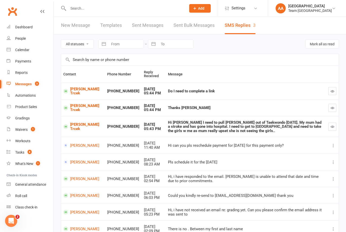
click at [334, 127] on button "button" at bounding box center [332, 127] width 8 height 8
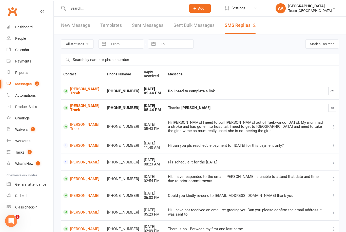
click at [332, 111] on button "button" at bounding box center [332, 108] width 8 height 8
click at [336, 89] on button "button" at bounding box center [332, 91] width 8 height 8
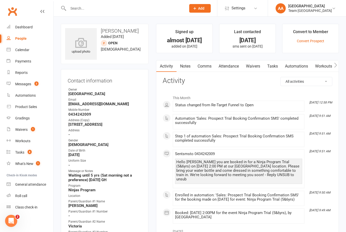
click at [28, 83] on div "Messages" at bounding box center [23, 84] width 16 height 4
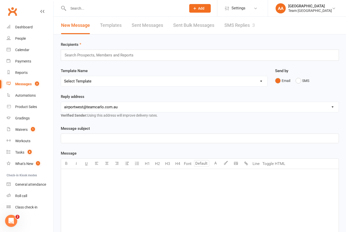
click at [229, 30] on link "SMS Replies 3" at bounding box center [239, 25] width 30 height 17
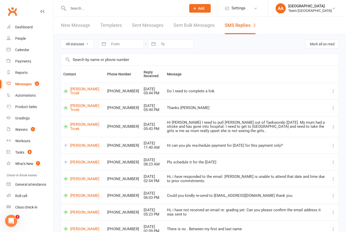
click at [20, 53] on link "Calendar" at bounding box center [30, 49] width 47 height 11
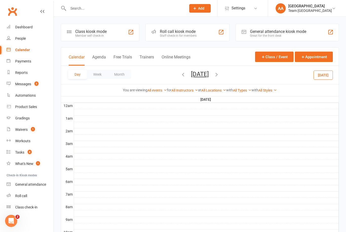
click at [198, 74] on button "[DATE]" at bounding box center [200, 74] width 18 height 7
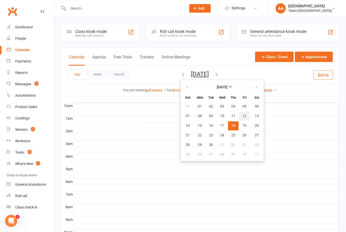
click at [242, 116] on span "12" at bounding box center [244, 116] width 4 height 4
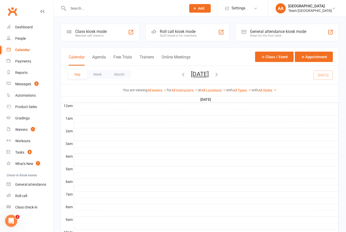
click at [219, 76] on icon "button" at bounding box center [217, 75] width 6 height 6
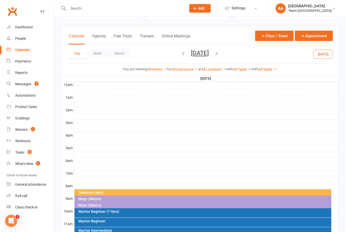
scroll to position [63, 0]
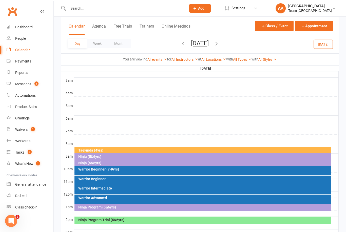
click at [181, 148] on div "Taekinda (4yrs)" at bounding box center [202, 150] width 257 height 7
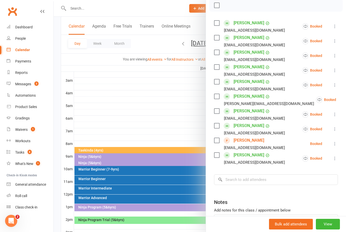
scroll to position [77, 0]
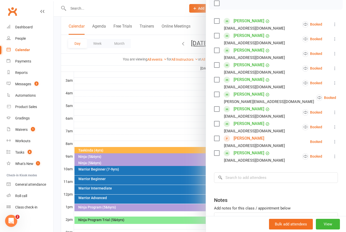
click at [245, 93] on link "[PERSON_NAME]" at bounding box center [249, 94] width 31 height 8
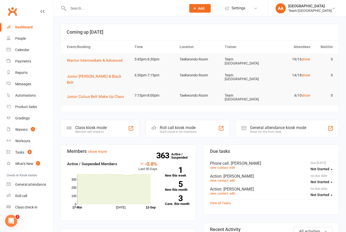
click at [29, 130] on count-badge "1" at bounding box center [31, 130] width 7 height 4
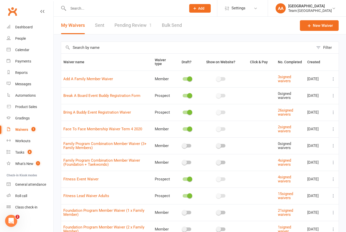
click at [131, 27] on link "Pending Review 1" at bounding box center [132, 25] width 37 height 17
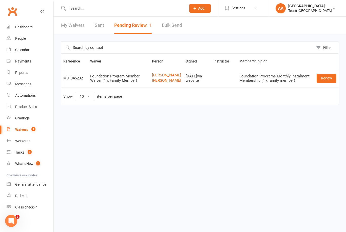
click at [24, 50] on div "Calendar" at bounding box center [22, 50] width 14 height 4
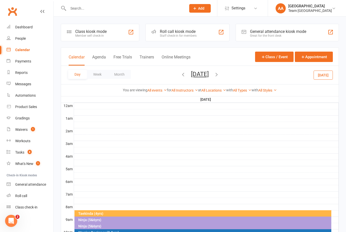
click at [207, 78] on button "Saturday, Sep 13, 2025" at bounding box center [200, 74] width 18 height 7
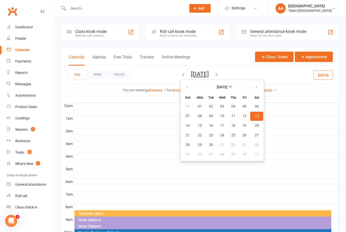
click at [250, 120] on button "13" at bounding box center [256, 116] width 13 height 9
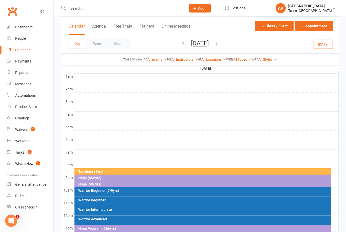
scroll to position [115, 0]
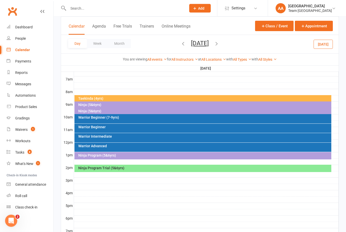
click at [180, 43] on icon "button" at bounding box center [183, 44] width 6 height 6
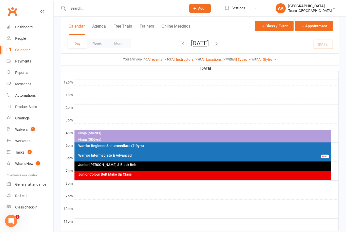
scroll to position [177, 0]
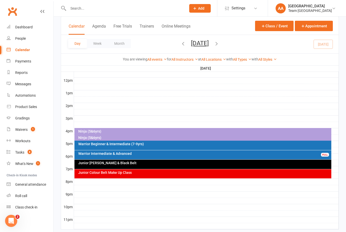
click at [150, 143] on div "Warrior Beginner & Intermediate (7-9yrs)" at bounding box center [204, 144] width 253 height 4
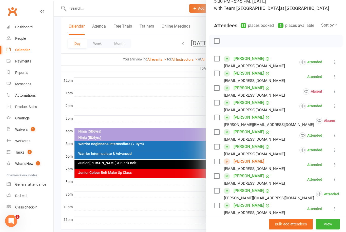
scroll to position [49, 0]
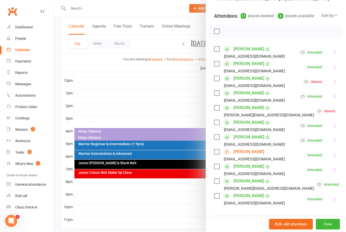
click at [253, 152] on link "Yacoub Ratel" at bounding box center [249, 152] width 31 height 8
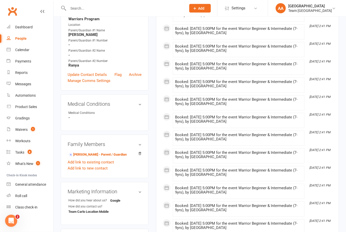
scroll to position [167, 0]
click at [94, 155] on link "Abdul Ratel - Parent / Guardian" at bounding box center [97, 154] width 58 height 5
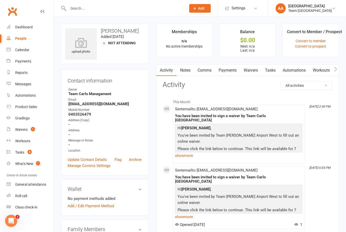
click at [25, 47] on link "Calendar" at bounding box center [30, 49] width 47 height 11
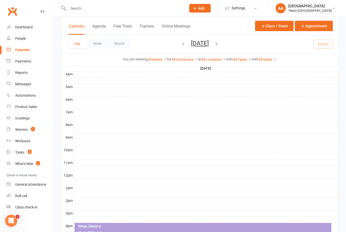
scroll to position [153, 0]
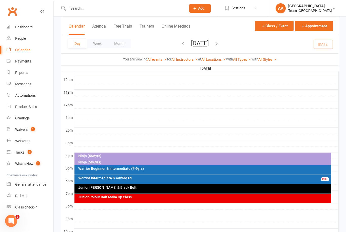
click at [136, 170] on div "Warrior Beginner & Intermediate (7-9yrs)" at bounding box center [204, 169] width 253 height 4
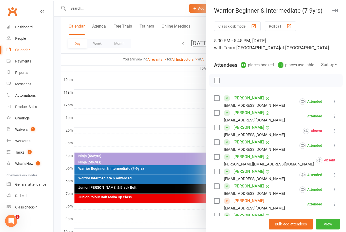
click at [330, 230] on button "View" at bounding box center [328, 224] width 24 height 11
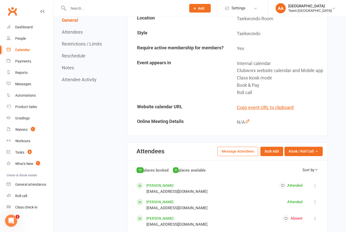
scroll to position [109, 0]
click at [314, 154] on span "Kiosk / Roll Call" at bounding box center [301, 151] width 25 height 6
click at [303, 178] on link "Enter Roll Call" at bounding box center [297, 173] width 50 height 10
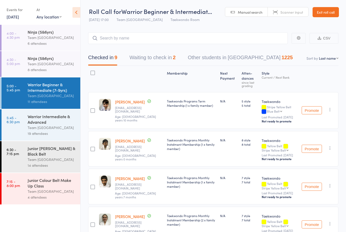
click at [40, 125] on div "Warrior Intermediate & Advanced" at bounding box center [52, 119] width 48 height 11
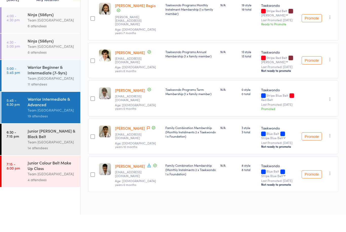
scroll to position [467, 0]
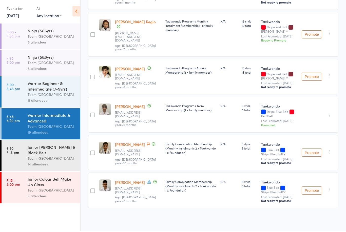
click at [57, 125] on div "Warrior Intermediate & Advanced" at bounding box center [52, 119] width 48 height 11
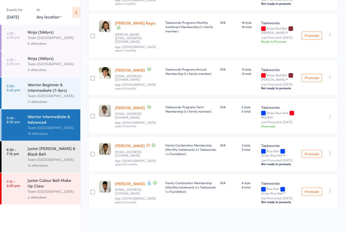
click at [78, 30] on div "Ninja (5&6yrs) Team Carlo Airport West 6 attendees" at bounding box center [54, 38] width 53 height 26
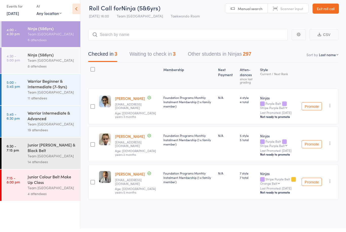
click at [19, 15] on link "12 Sep, 2025" at bounding box center [13, 17] width 12 height 6
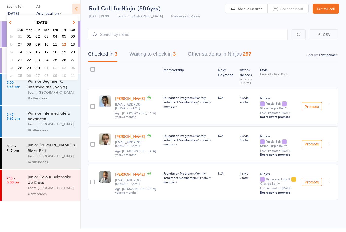
scroll to position [4, 0]
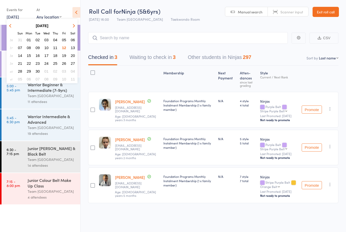
click at [64, 48] on span "12" at bounding box center [64, 48] width 4 height 4
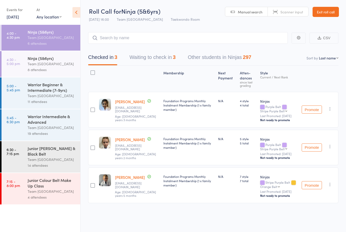
click at [60, 39] on div "Team [GEOGRAPHIC_DATA]" at bounding box center [52, 38] width 48 height 6
click at [42, 67] on div "Team [GEOGRAPHIC_DATA]" at bounding box center [52, 64] width 48 height 6
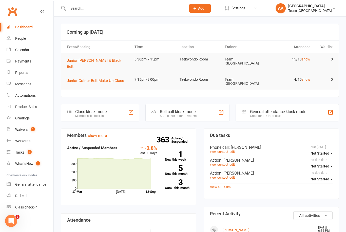
click at [222, 185] on link "View all Tasks" at bounding box center [220, 187] width 21 height 4
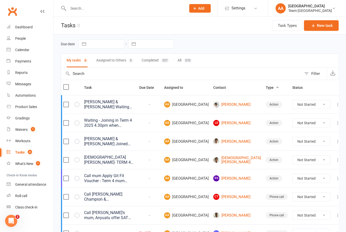
click at [322, 26] on button "New task" at bounding box center [321, 25] width 35 height 11
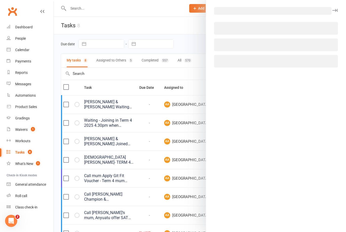
select select "14053"
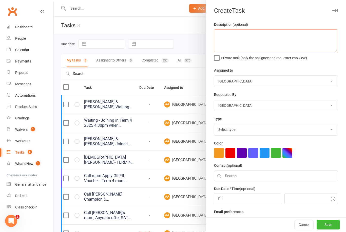
click at [230, 34] on textarea at bounding box center [276, 40] width 124 height 23
type textarea "TERM 4 Tuesday 7.30pm for Alicia & Joellyn LI"
click at [243, 132] on select "Select type 6 month contact Action E-mail Meeting Phone call Add new task type" at bounding box center [275, 129] width 123 height 11
select select "12832"
click at [252, 157] on button "button" at bounding box center [253, 153] width 10 height 10
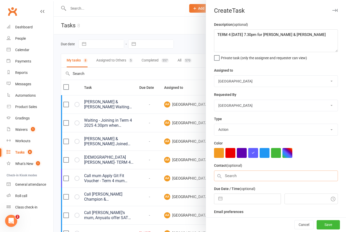
click at [232, 179] on input "text" at bounding box center [276, 176] width 124 height 11
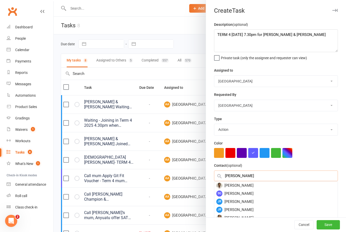
type input "Joellyn"
click at [247, 186] on div "Joellyn Li" at bounding box center [275, 186] width 123 height 8
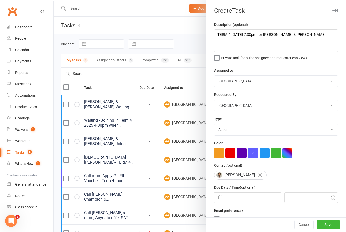
click at [329, 228] on button "Save" at bounding box center [328, 225] width 23 height 9
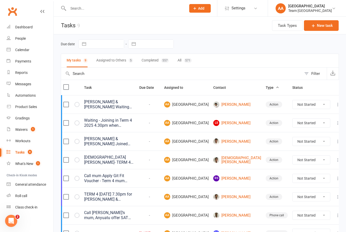
click at [30, 48] on link "Calendar" at bounding box center [30, 49] width 47 height 11
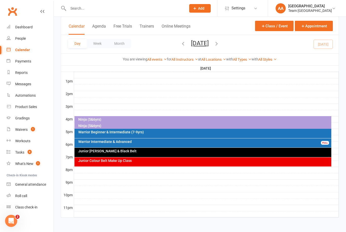
scroll to position [194, 0]
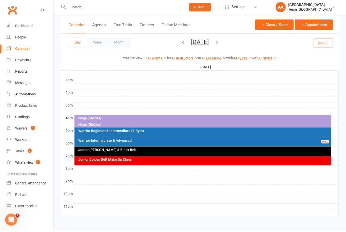
click at [108, 124] on div "Ninja (5&6yrs)" at bounding box center [204, 126] width 253 height 4
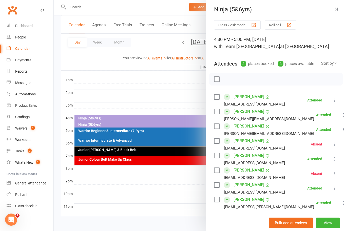
click at [140, 84] on div at bounding box center [200, 116] width 292 height 232
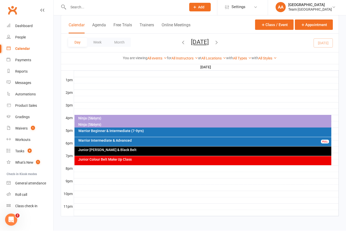
click at [144, 149] on div "Junior Cho Dan Bo & Black Belt" at bounding box center [204, 151] width 253 height 4
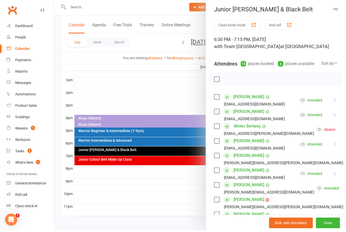
click at [163, 92] on div at bounding box center [200, 116] width 292 height 232
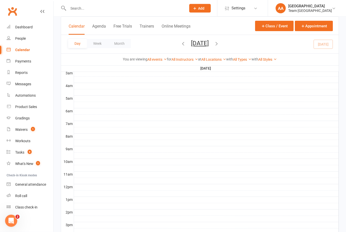
scroll to position [0, 0]
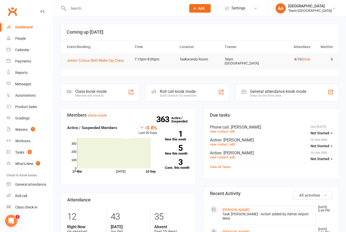
click at [26, 46] on link "Calendar" at bounding box center [30, 49] width 47 height 11
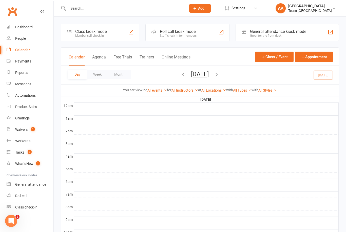
click at [209, 76] on button "[DATE]" at bounding box center [200, 74] width 18 height 7
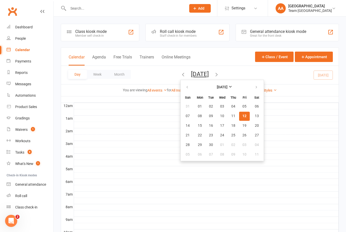
click at [242, 116] on span "12" at bounding box center [244, 116] width 4 height 4
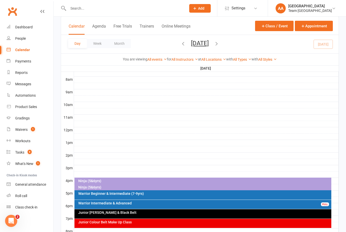
scroll to position [177, 0]
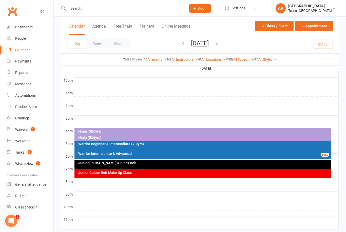
click at [148, 173] on div "Junior Colour Belt Make Up Class" at bounding box center [204, 173] width 253 height 4
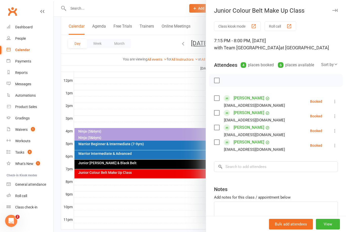
click at [336, 101] on icon at bounding box center [334, 101] width 5 height 5
click at [317, 130] on link "Check in" at bounding box center [312, 132] width 50 height 10
click at [337, 117] on icon at bounding box center [334, 116] width 5 height 5
click at [318, 158] on link "Mark absent" at bounding box center [312, 156] width 50 height 10
click at [336, 133] on icon at bounding box center [334, 130] width 5 height 5
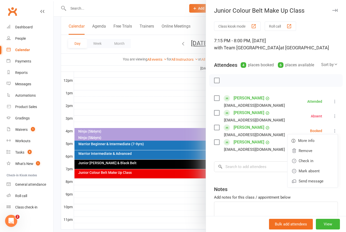
click at [321, 169] on link "Mark absent" at bounding box center [312, 171] width 50 height 10
click at [336, 146] on icon at bounding box center [334, 145] width 5 height 5
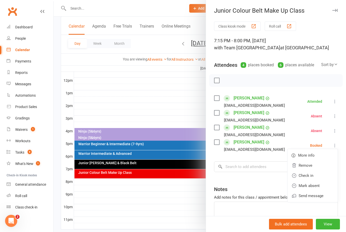
click at [322, 185] on link "Mark absent" at bounding box center [312, 186] width 50 height 10
click at [147, 103] on div at bounding box center [200, 116] width 292 height 232
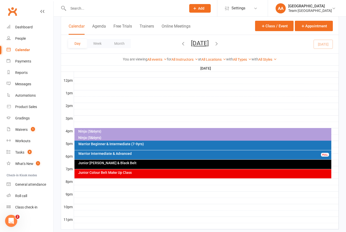
click at [19, 119] on div "Gradings" at bounding box center [22, 118] width 14 height 4
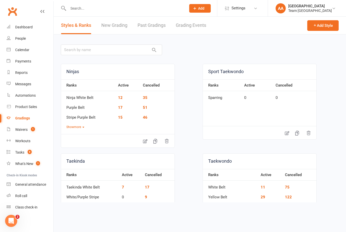
click at [190, 27] on link "Grading Events" at bounding box center [191, 25] width 30 height 17
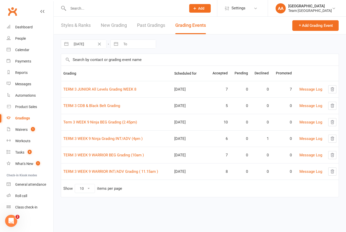
click at [89, 106] on link "TERM 3 CDB & Black Belt Grading" at bounding box center [91, 106] width 57 height 5
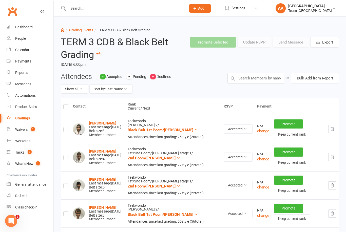
click at [66, 108] on label at bounding box center [65, 108] width 5 height 0
click at [66, 105] on input "checkbox" at bounding box center [65, 105] width 5 height 0
checkbox input "true"
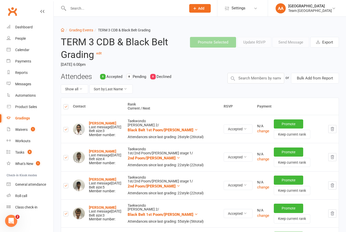
checkbox input "true"
click at [291, 42] on button "Send Message" at bounding box center [291, 42] width 36 height 11
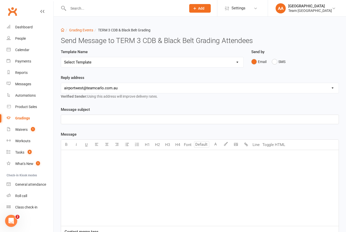
click at [233, 62] on select "Select Template [SMS] Black Belt Payment Advice (Black Belt & Kukkiwon) [SMS] B…" at bounding box center [152, 62] width 182 height 10
select select "25"
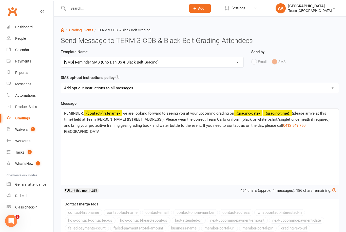
click at [201, 125] on span "(please arrive at this time) held at Team Carlo Preston (506 High Street, Prest…" at bounding box center [197, 119] width 266 height 17
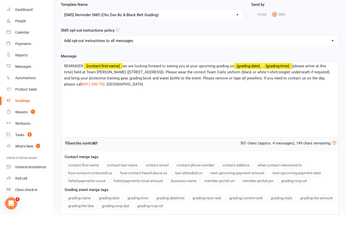
scroll to position [73, 0]
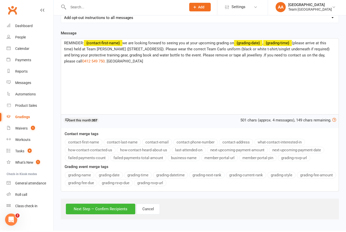
click at [94, 205] on button "Next Step — Confirm Recipients" at bounding box center [100, 210] width 69 height 11
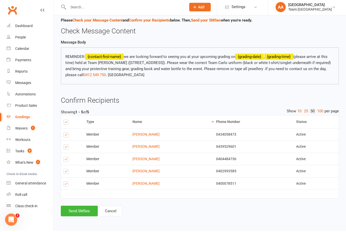
scroll to position [29, 0]
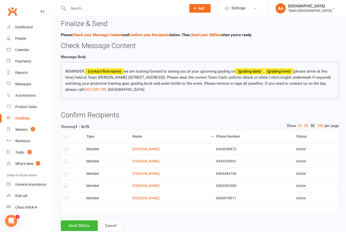
click at [80, 223] on button "Send SMSes" at bounding box center [79, 226] width 37 height 11
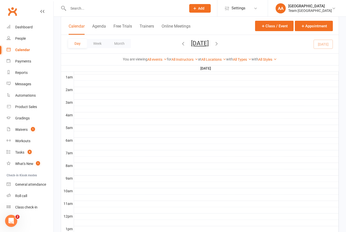
click at [209, 45] on button "[DATE]" at bounding box center [200, 43] width 18 height 7
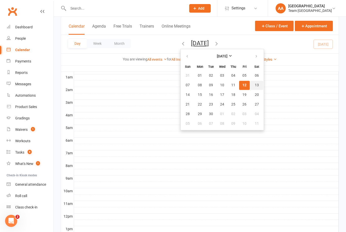
click at [255, 87] on span "13" at bounding box center [257, 85] width 4 height 4
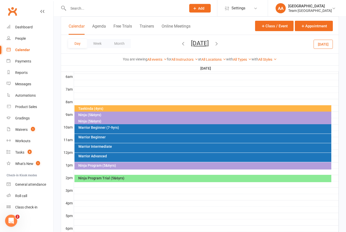
scroll to position [106, 0]
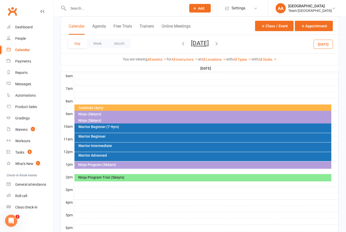
click at [162, 108] on div "Taekinda (4yrs)" at bounding box center [204, 108] width 253 height 4
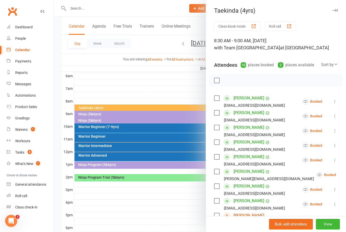
click at [326, 230] on button "View" at bounding box center [328, 224] width 24 height 11
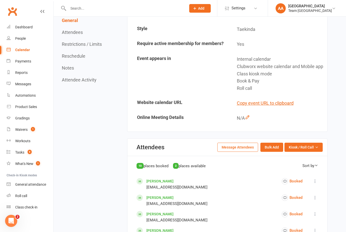
click at [312, 150] on span "Kiosk / Roll Call" at bounding box center [301, 148] width 25 height 6
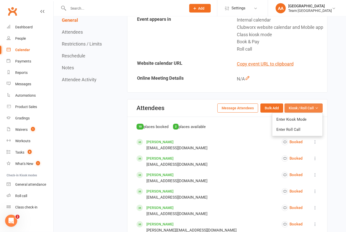
scroll to position [181, 0]
click at [295, 135] on link "Enter Roll Call" at bounding box center [297, 130] width 50 height 10
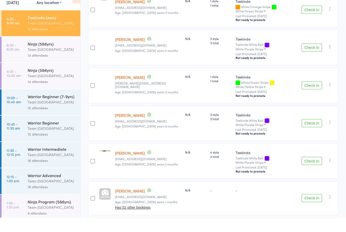
scroll to position [222, 0]
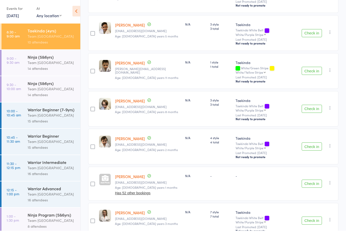
click at [56, 66] on div "Team [GEOGRAPHIC_DATA]" at bounding box center [52, 64] width 48 height 6
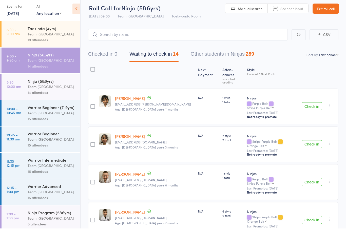
click at [330, 59] on nav "Checked in 0 Waiting to check in 14 Other students in Ninjas 289" at bounding box center [213, 58] width 262 height 13
click at [335, 57] on select "First name Last name Birthday [DATE]? Behind on payments? Check in time Next pa…" at bounding box center [329, 58] width 20 height 5
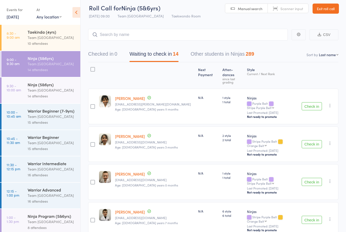
select select "10"
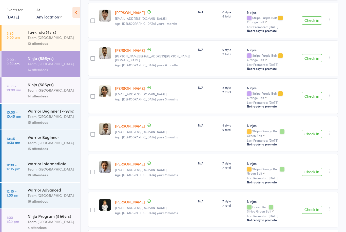
scroll to position [343, 0]
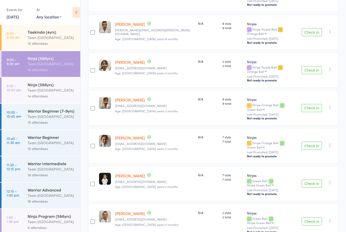
click at [58, 89] on div "Team [GEOGRAPHIC_DATA]" at bounding box center [52, 90] width 48 height 6
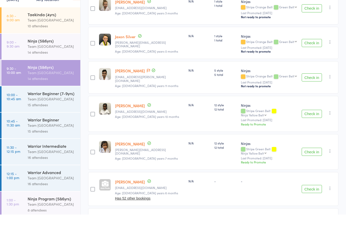
scroll to position [363, 0]
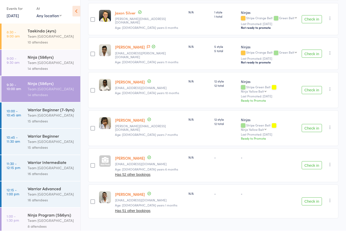
click at [45, 117] on div "Team [GEOGRAPHIC_DATA]" at bounding box center [52, 117] width 48 height 6
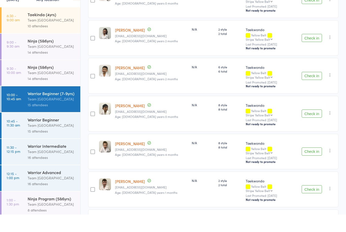
scroll to position [396, 0]
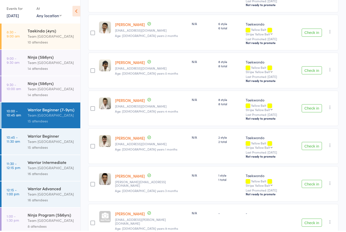
click at [48, 143] on div "Team [GEOGRAPHIC_DATA]" at bounding box center [52, 143] width 48 height 6
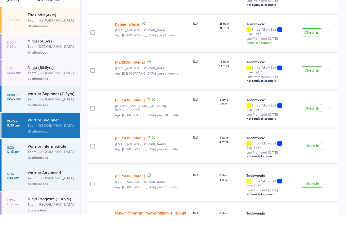
scroll to position [394, 0]
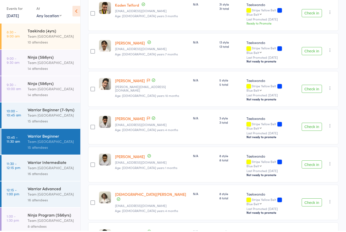
click at [49, 171] on div "Team [GEOGRAPHIC_DATA]" at bounding box center [52, 169] width 48 height 6
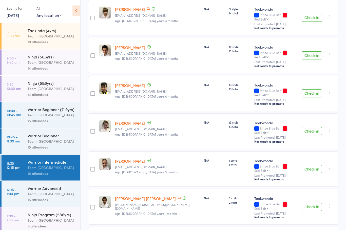
scroll to position [427, 0]
click at [51, 199] on div "Team [GEOGRAPHIC_DATA]" at bounding box center [52, 196] width 48 height 6
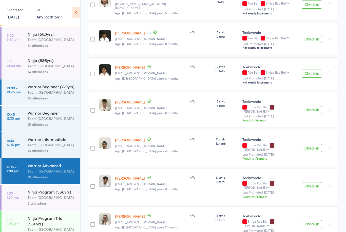
scroll to position [24, 0]
click at [45, 201] on div "Team [GEOGRAPHIC_DATA]" at bounding box center [52, 198] width 48 height 6
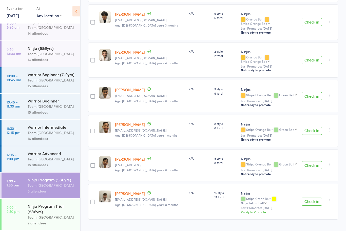
scroll to position [40, 0]
click at [50, 216] on div "Team [GEOGRAPHIC_DATA]" at bounding box center [52, 219] width 48 height 6
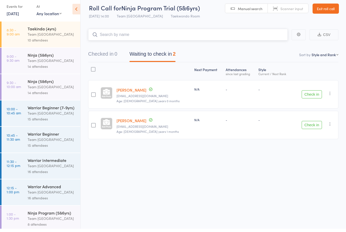
scroll to position [4, 0]
